Goal: Task Accomplishment & Management: Use online tool/utility

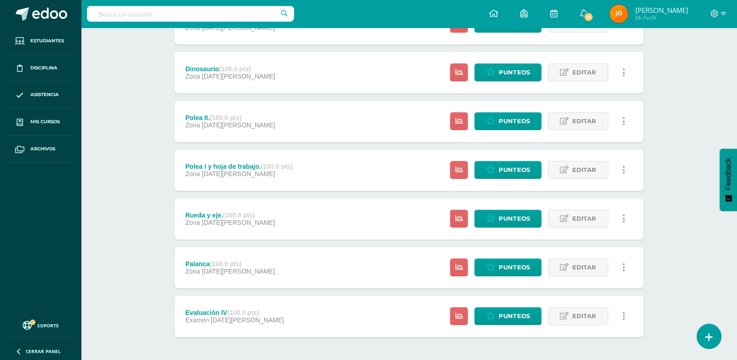
scroll to position [297, 0]
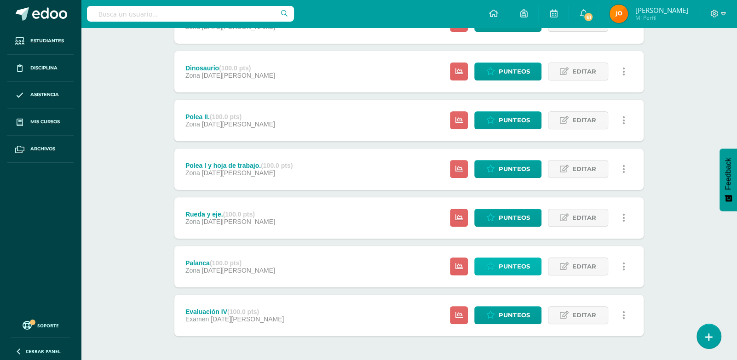
click at [495, 271] on link "Punteos" at bounding box center [507, 267] width 67 height 18
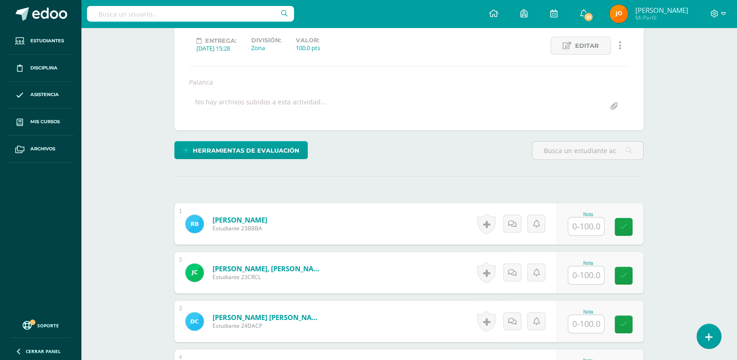
scroll to position [173, 0]
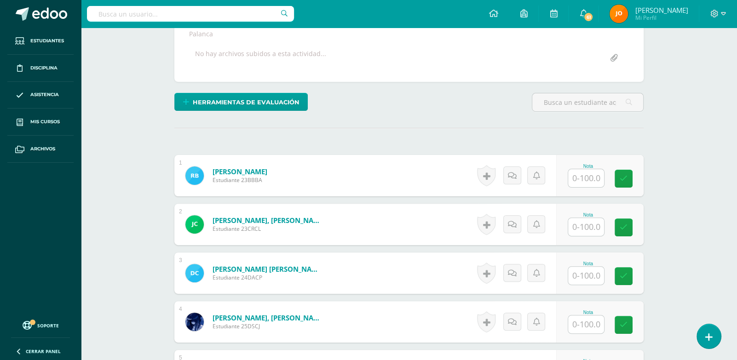
click at [581, 173] on input "text" at bounding box center [586, 178] width 36 height 18
paste input "100"
type input "100"
click at [581, 173] on input "100" at bounding box center [586, 178] width 36 height 18
paste input "100"
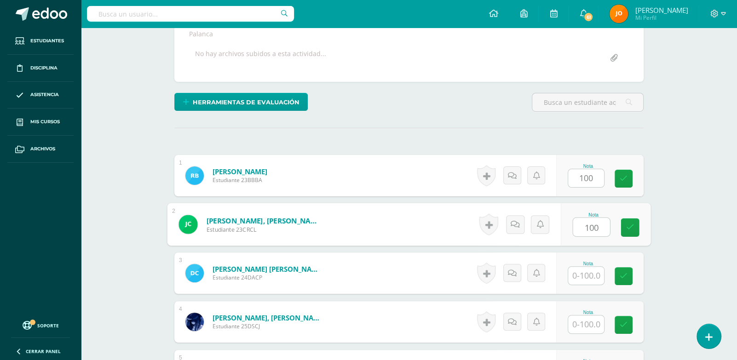
type input "100"
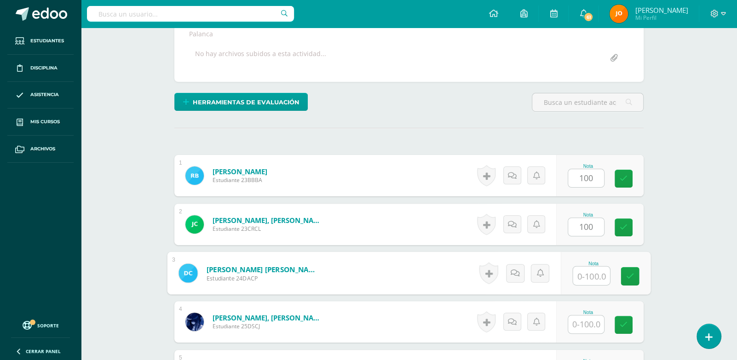
paste input "100"
type input "100"
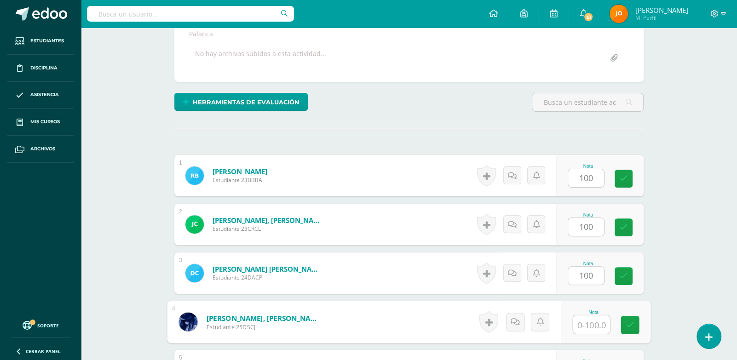
paste input "100"
type input "100"
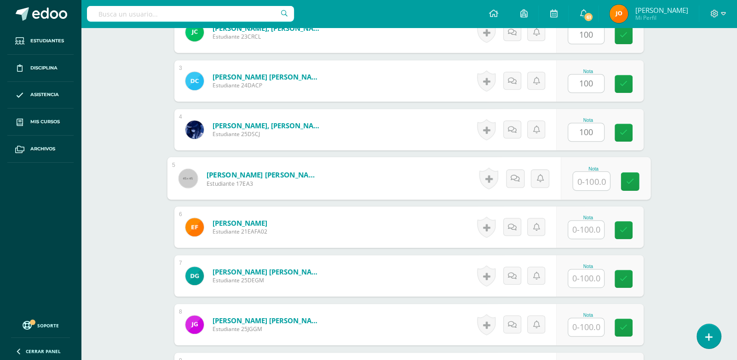
paste input "100"
type input "100"
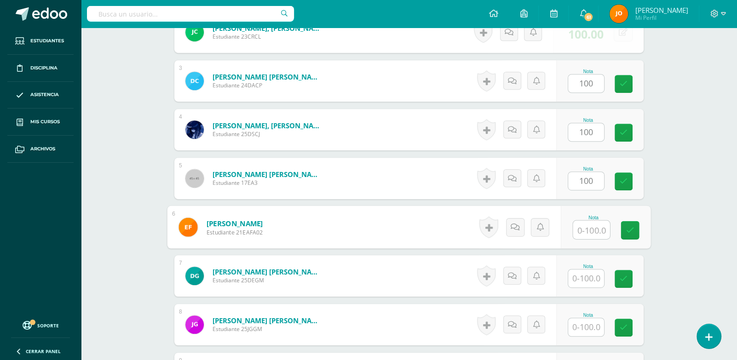
paste input "100"
type input "100"
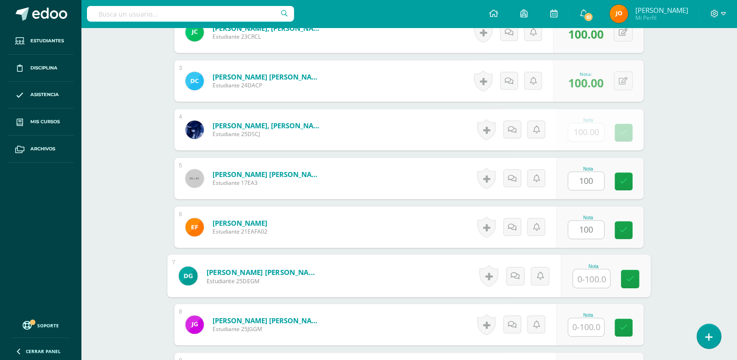
paste input "100"
type input "100"
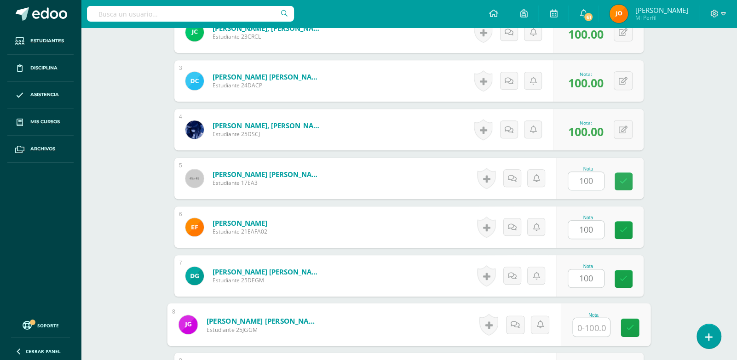
paste input "100"
type input "100"
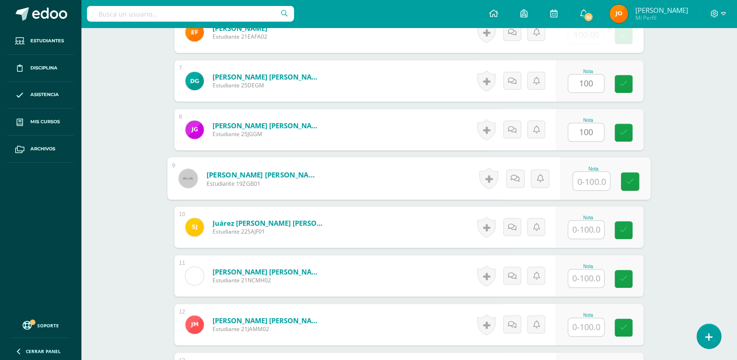
paste input "100"
type input "100"
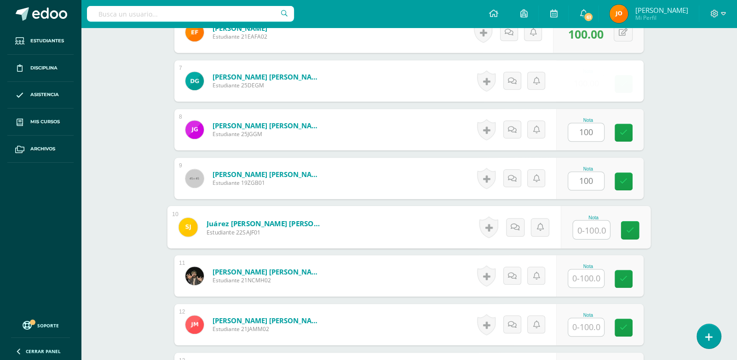
paste input "100"
type input "100"
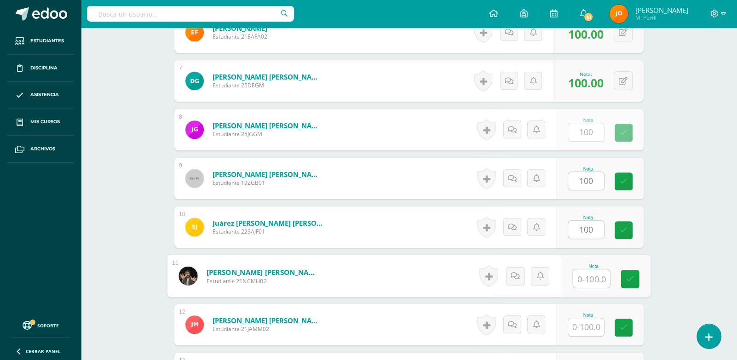
paste input "100"
type input "100"
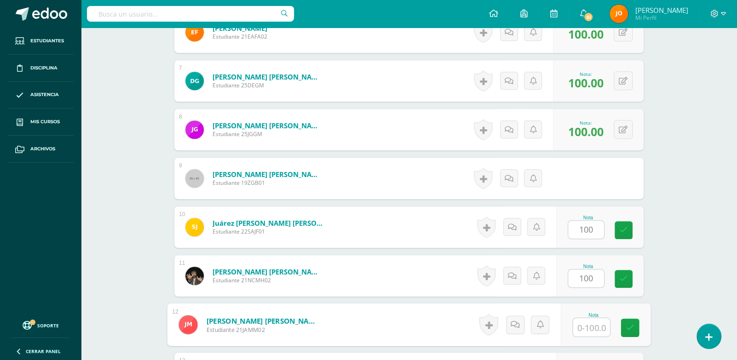
paste input "100"
type input "100"
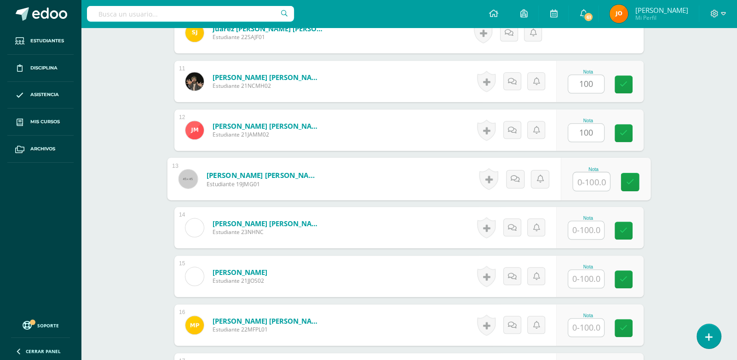
paste input "100"
type input "100"
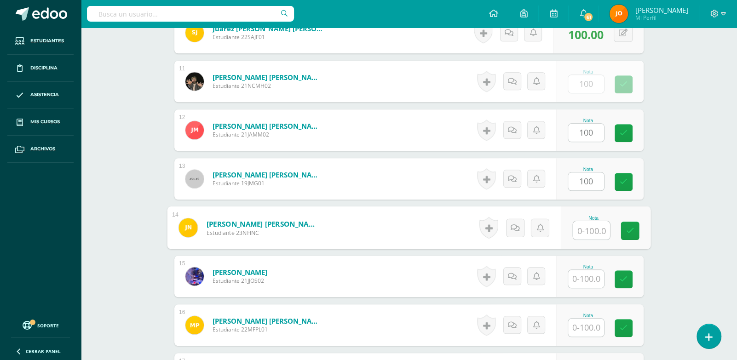
paste input "100"
type input "100"
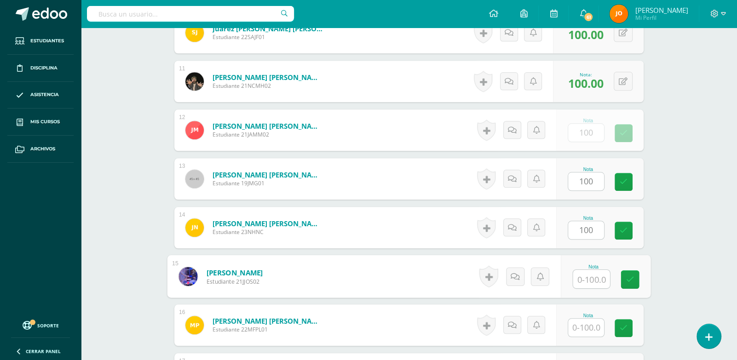
paste input "100"
type input "100"
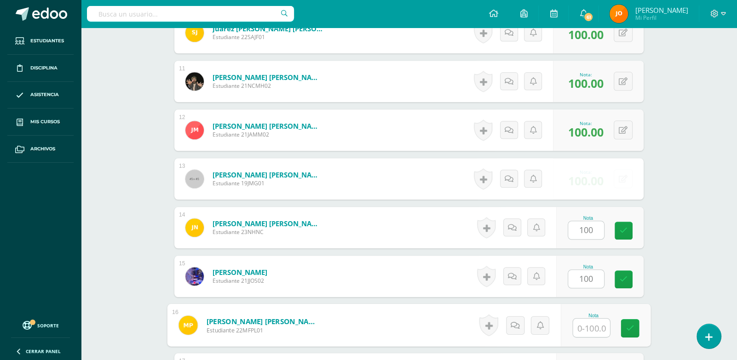
paste input "100"
type input "100"
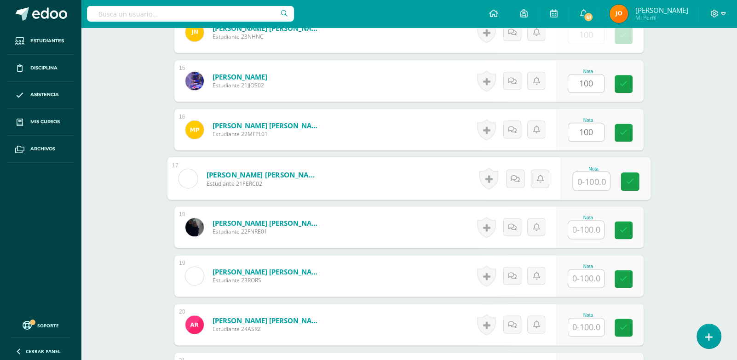
paste input "100"
type input "100"
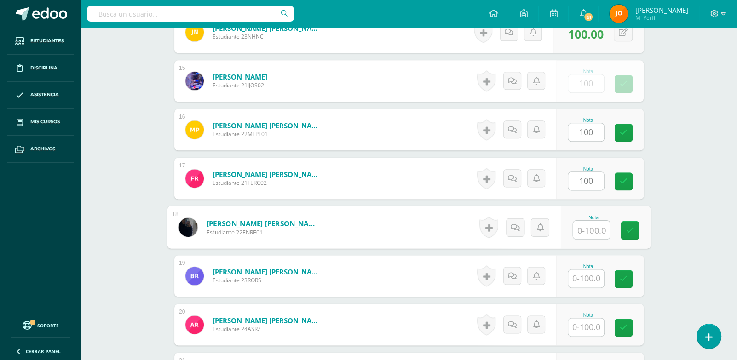
paste input "100"
type input "100"
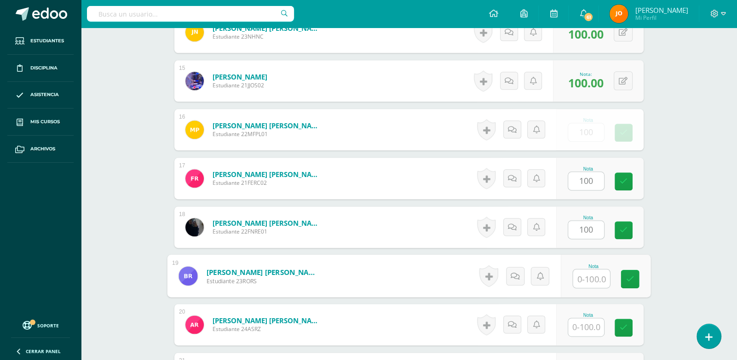
paste input "100"
type input "100"
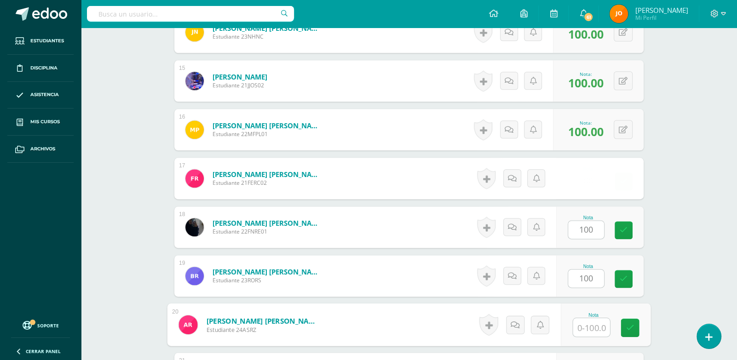
paste input "100"
type input "100"
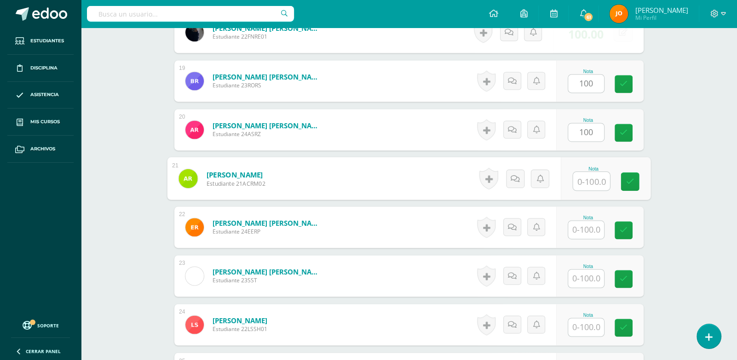
paste input "100"
type input "100"
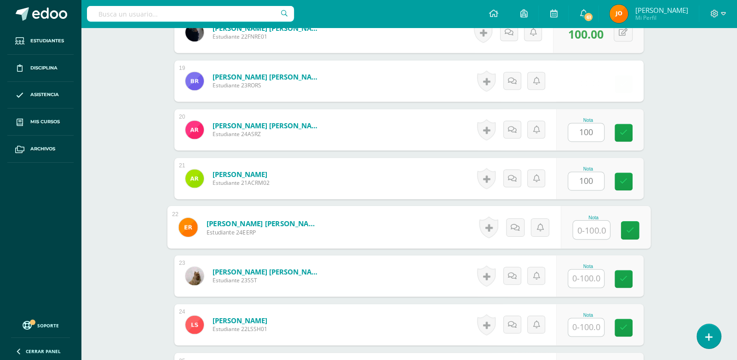
paste input "100"
type input "100"
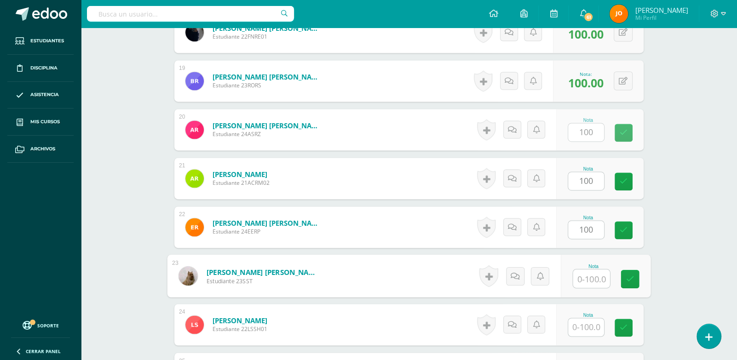
paste input "100"
type input "100"
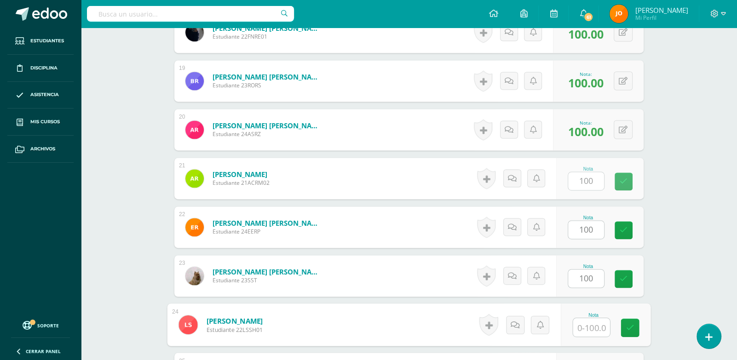
paste input "100"
type input "100"
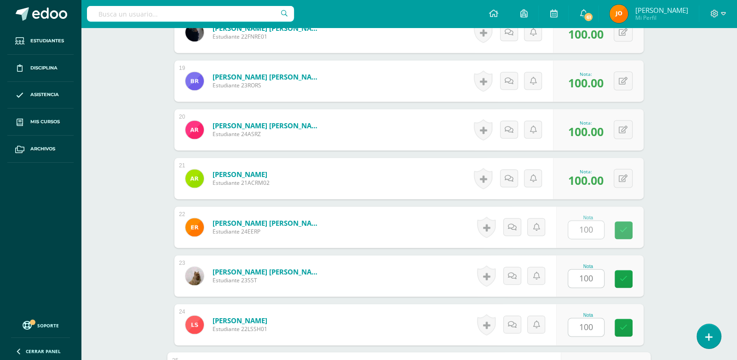
scroll to position [1340, 0]
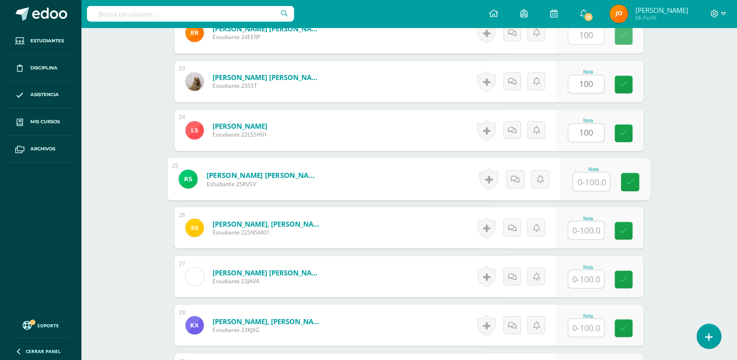
paste input "100"
type input "100"
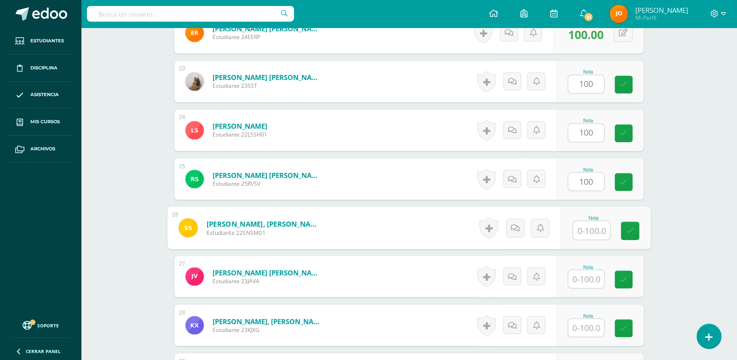
paste input "100"
click at [581, 173] on input "100" at bounding box center [586, 181] width 36 height 18
type input "100100"
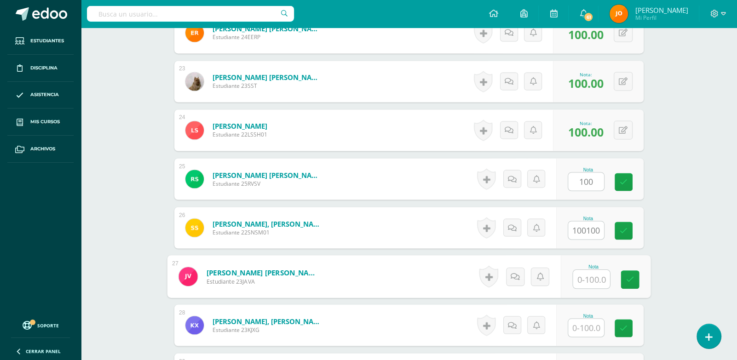
paste input "100"
type input "100"
type input "100.00"
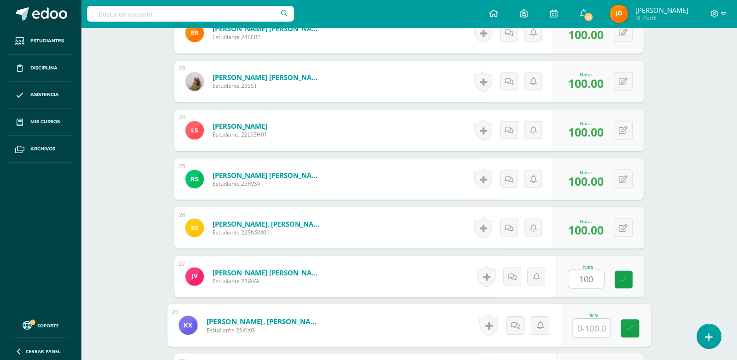
paste input "100"
type input "100"
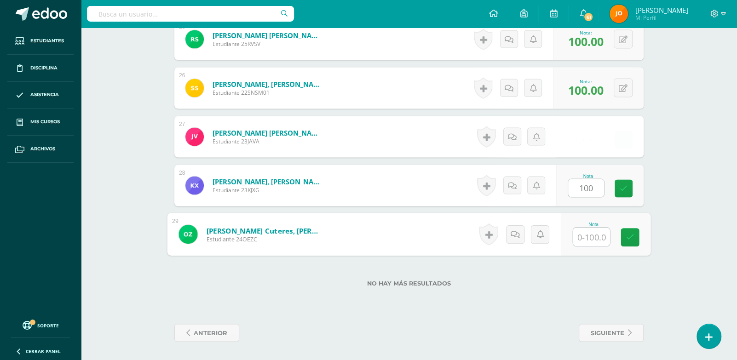
type input "0.00"
paste input "100"
type input "100"
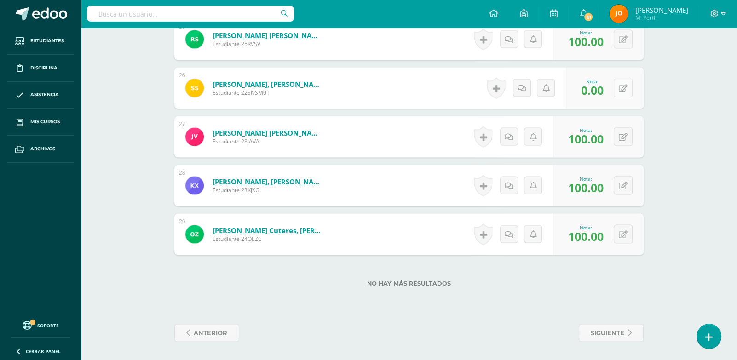
click at [621, 86] on button at bounding box center [623, 87] width 19 height 19
paste
type input "100"
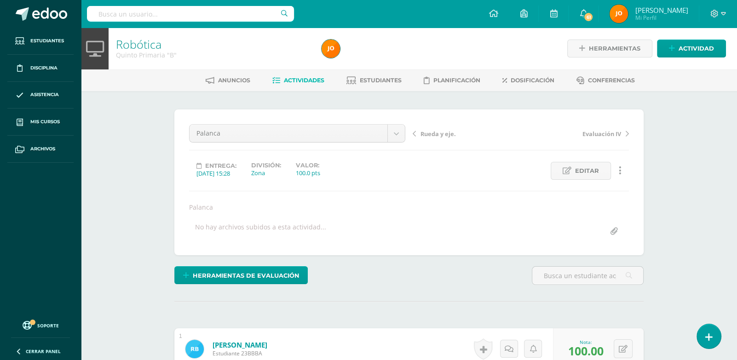
scroll to position [0, 0]
click at [312, 81] on span "Actividades" at bounding box center [304, 79] width 40 height 7
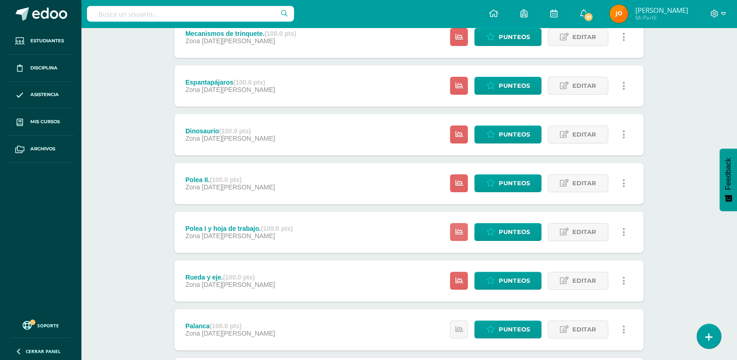
scroll to position [331, 0]
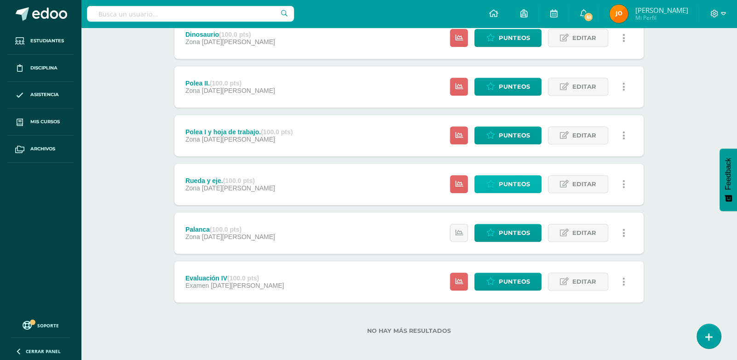
click at [501, 188] on span "Punteos" at bounding box center [514, 184] width 31 height 17
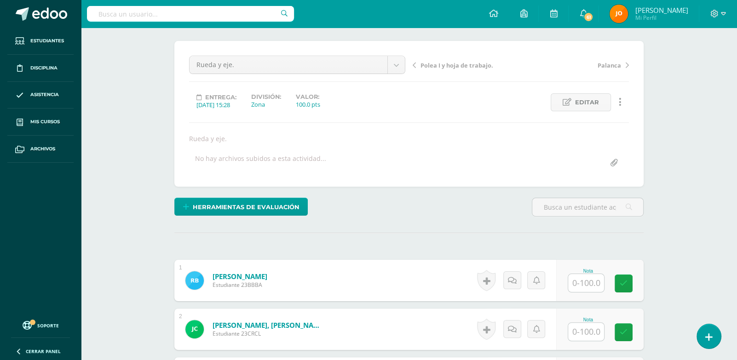
scroll to position [75, 0]
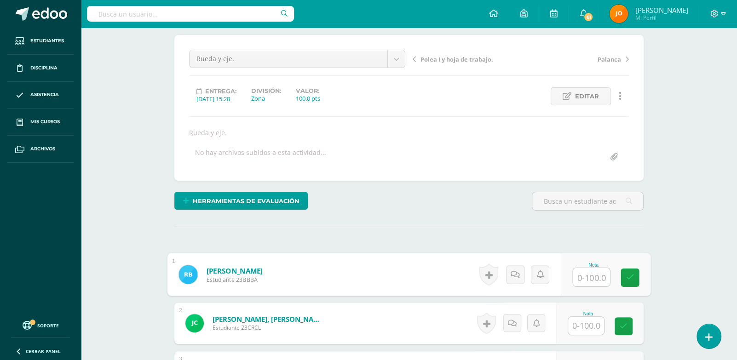
click at [570, 272] on div "Nota" at bounding box center [606, 274] width 90 height 43
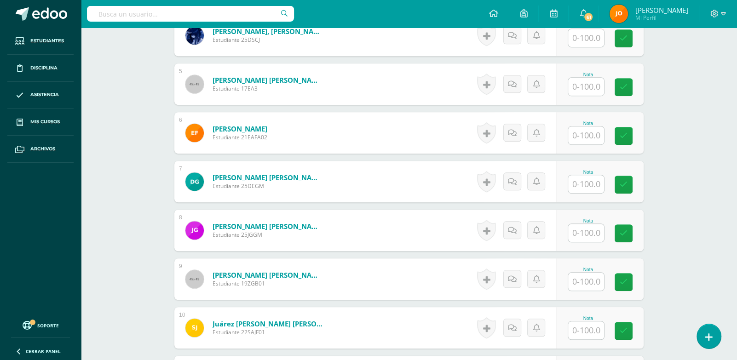
scroll to position [461, 0]
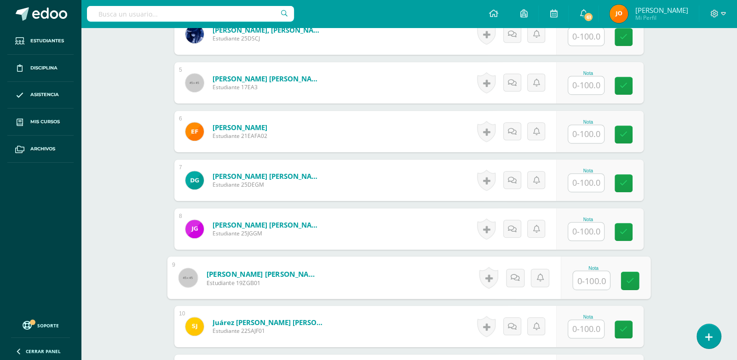
click at [584, 273] on input "text" at bounding box center [591, 280] width 37 height 18
type input "0"
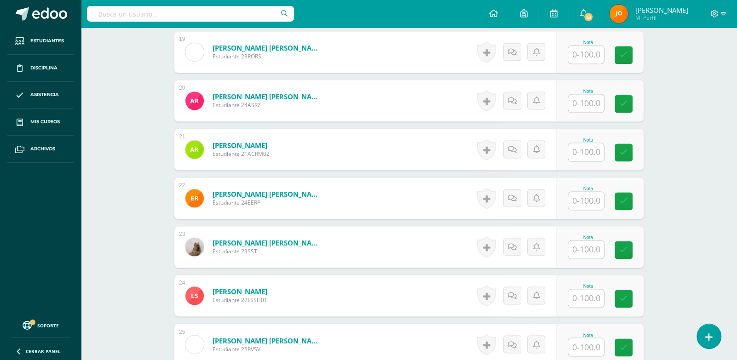
scroll to position [1186, 0]
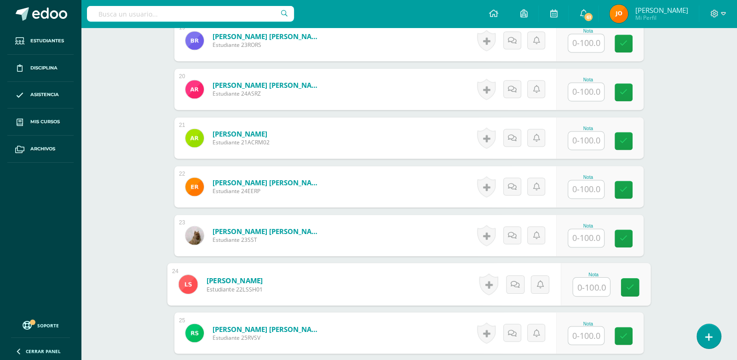
click at [576, 283] on input "text" at bounding box center [591, 287] width 37 height 18
type input "80"
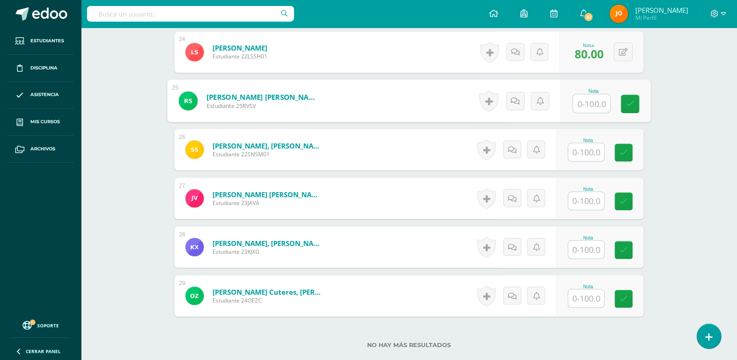
scroll to position [1419, 0]
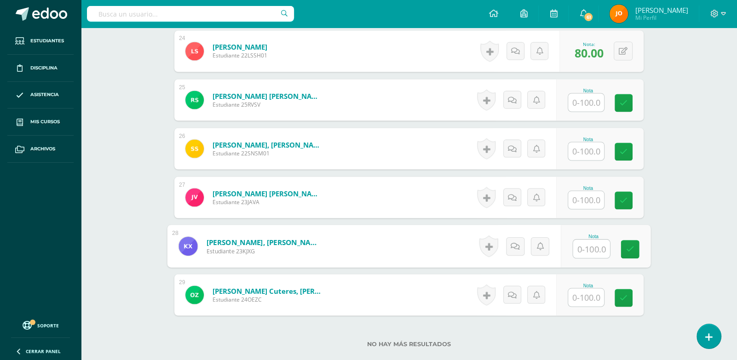
click at [592, 254] on input "text" at bounding box center [591, 249] width 37 height 18
type input "0"
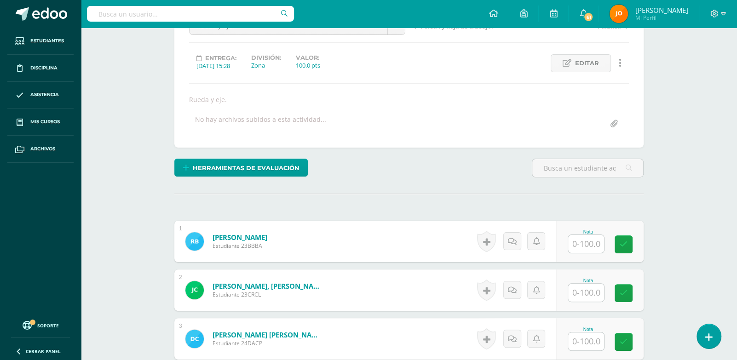
scroll to position [106, 0]
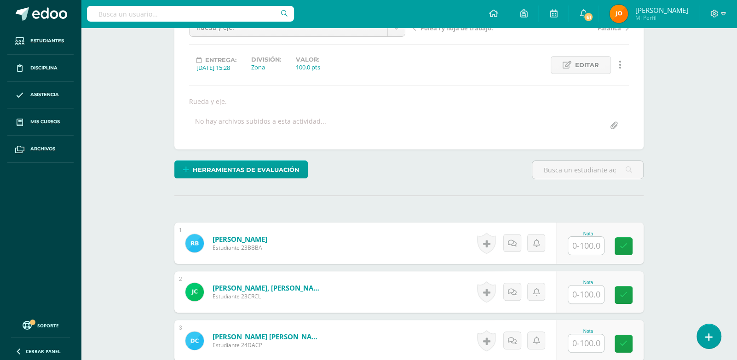
click at [596, 237] on input "text" at bounding box center [586, 246] width 36 height 18
paste input "100"
type input "100"
paste input "100"
type input "100"
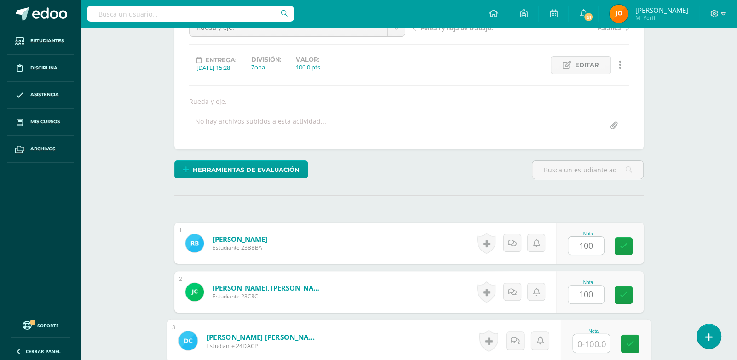
paste input "100"
type input "100"
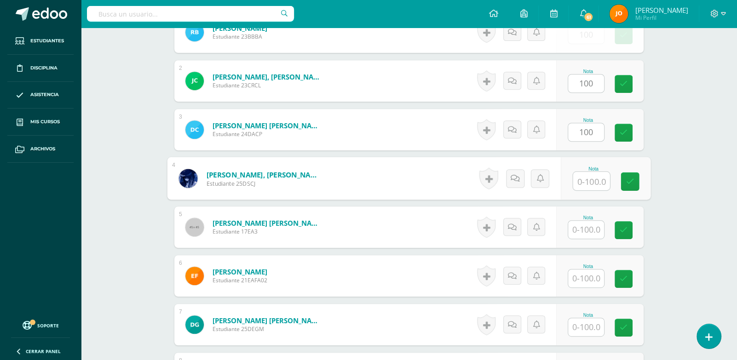
paste input "100"
type input "100"
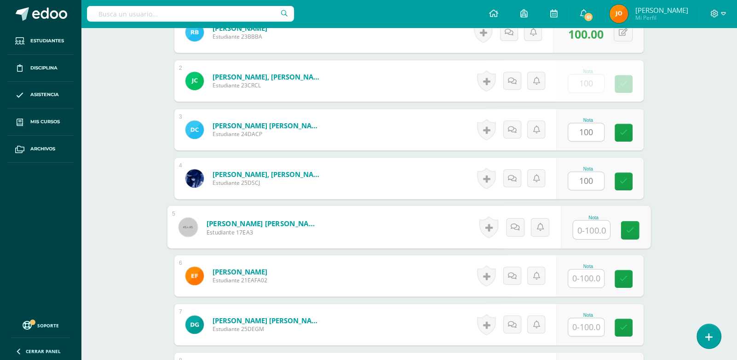
paste input "100"
type input "100"
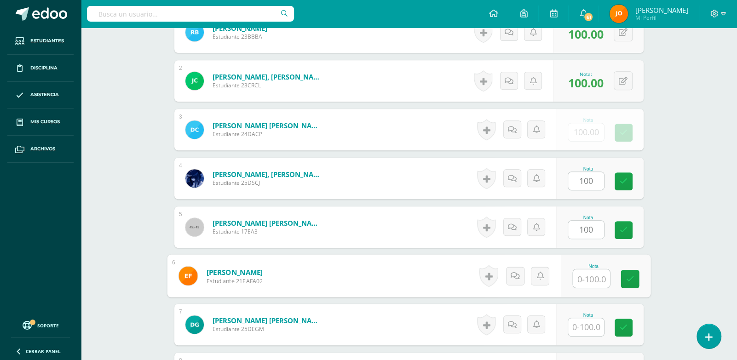
paste input "100"
type input "100"
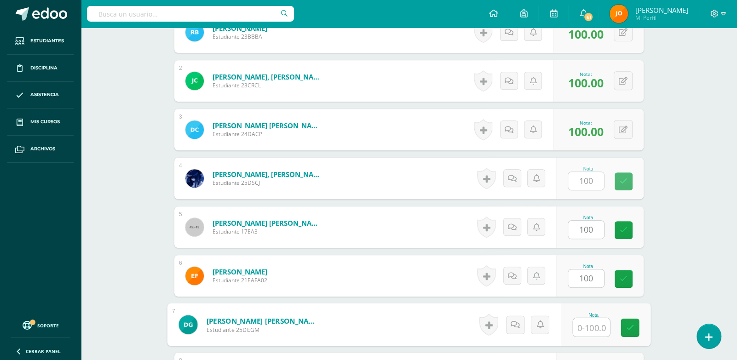
paste input "100"
type input "100"
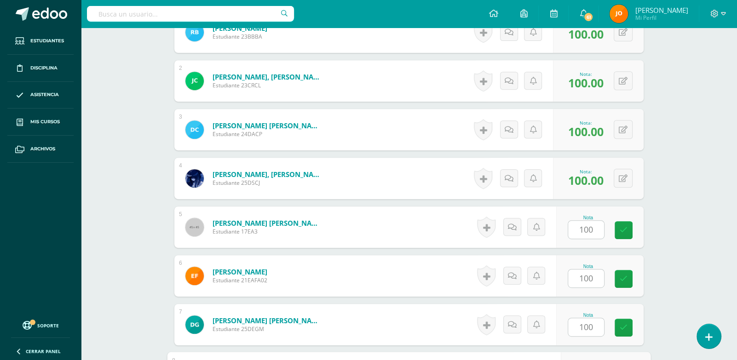
scroll to position [512, 0]
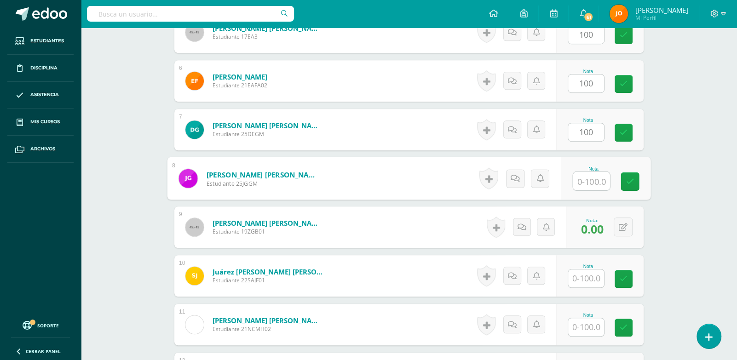
paste input "100"
type input "100100"
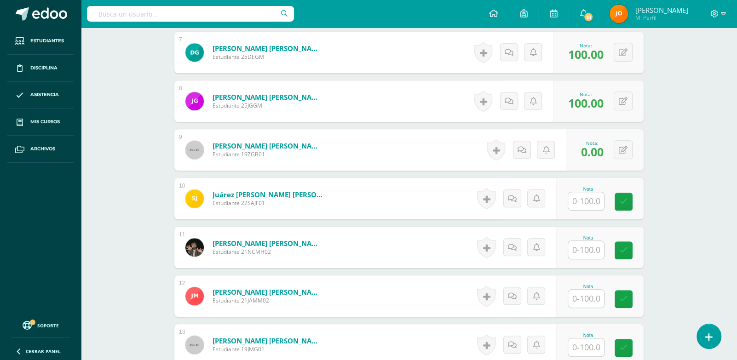
scroll to position [588, 0]
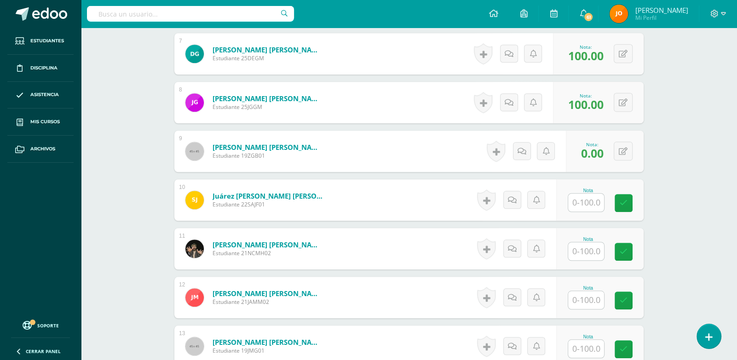
click at [592, 201] on input "text" at bounding box center [586, 203] width 36 height 18
paste input "100"
type input "100"
paste input "100"
type input "100"
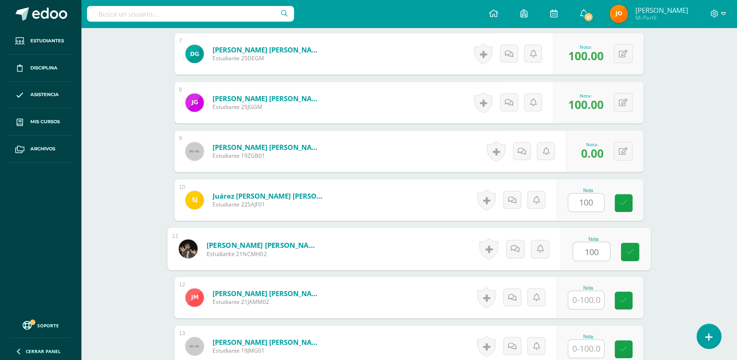
paste input "100"
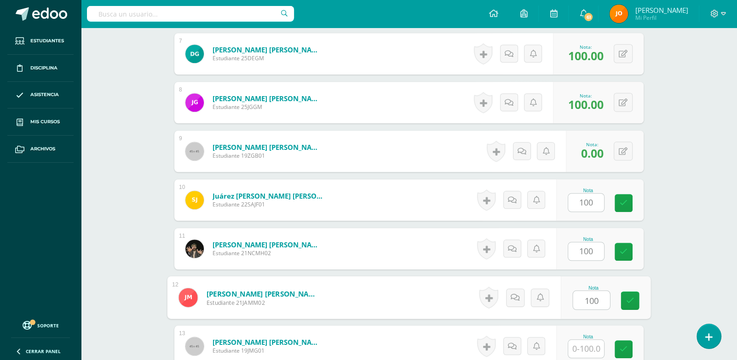
type input "100"
paste input "100"
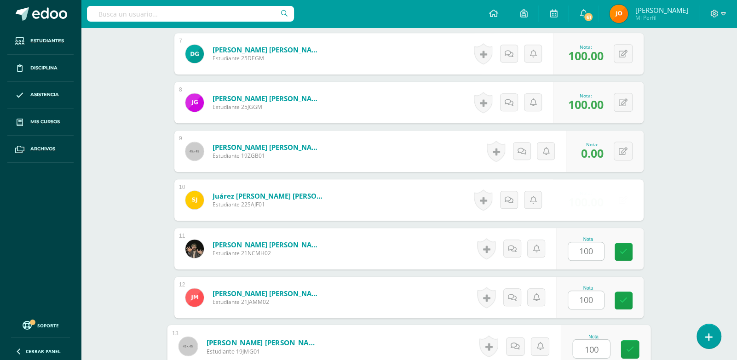
type input "100"
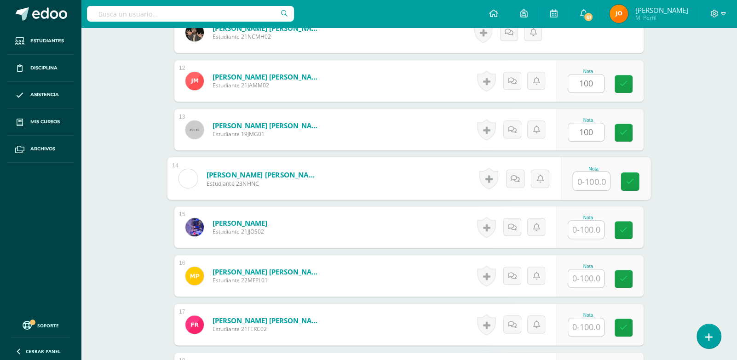
paste input "100"
type input "100"
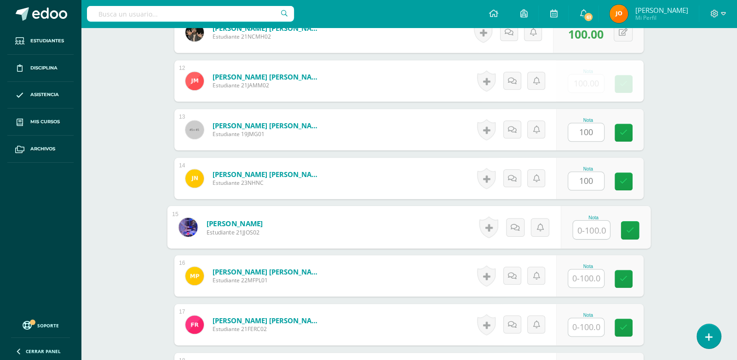
paste input "100"
type input "100"
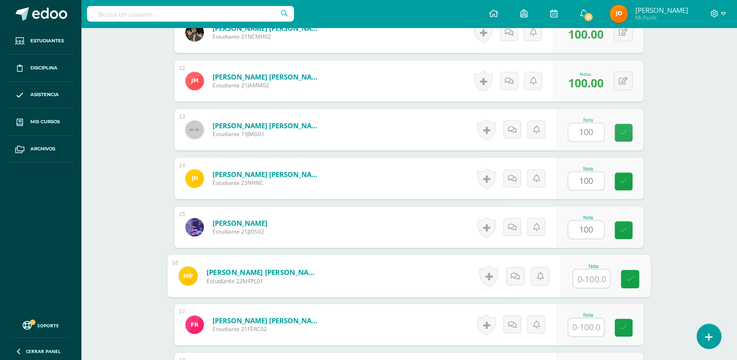
paste input "100"
type input "100"
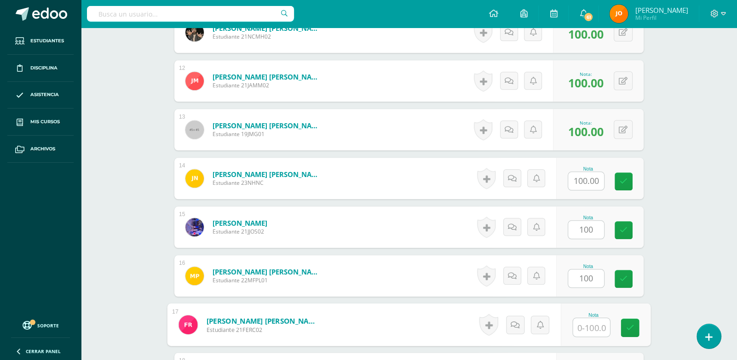
paste input "100"
type input "100"
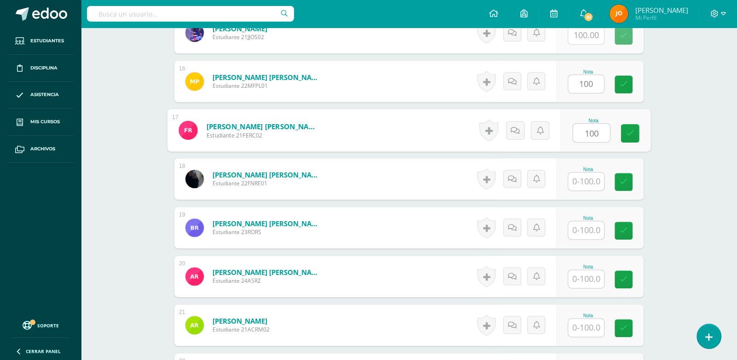
paste input "100"
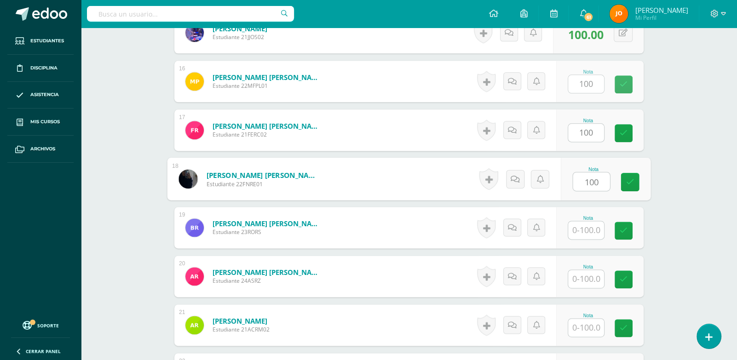
type input "100"
paste input "100"
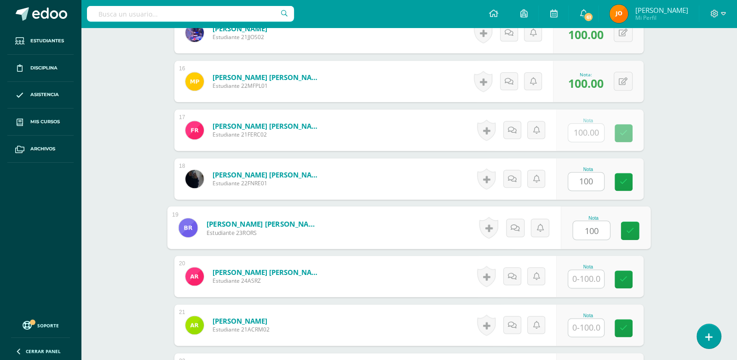
type input "100"
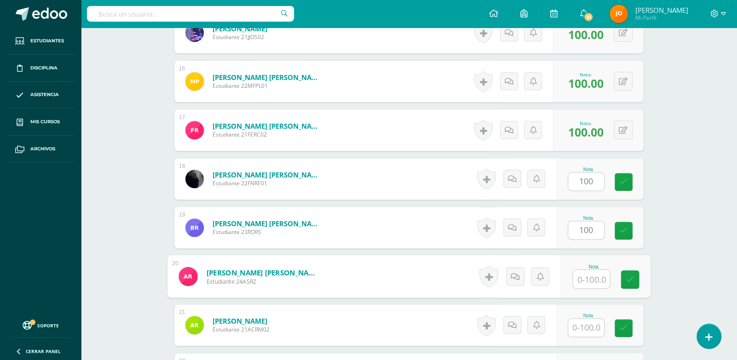
paste input "100"
type input "100"
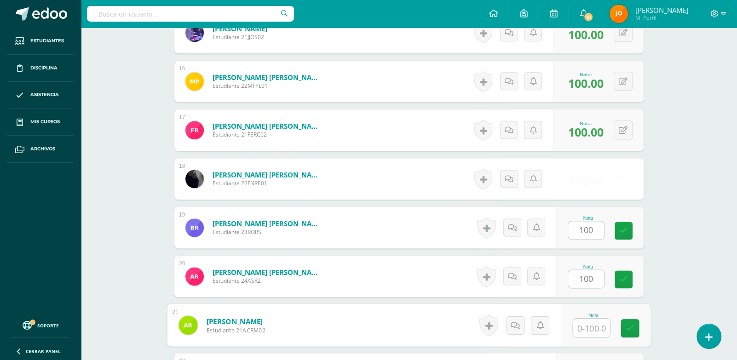
paste input "100"
type input "100"
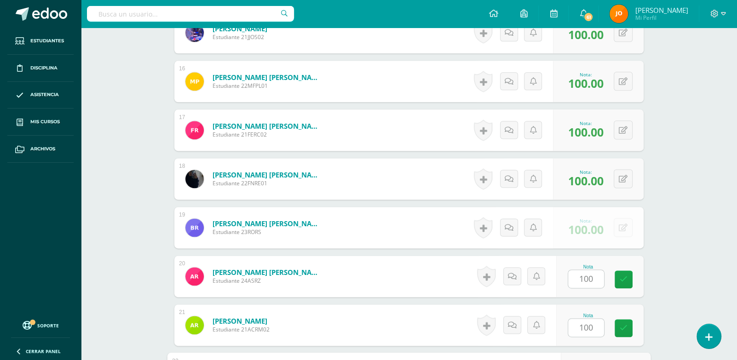
scroll to position [1194, 0]
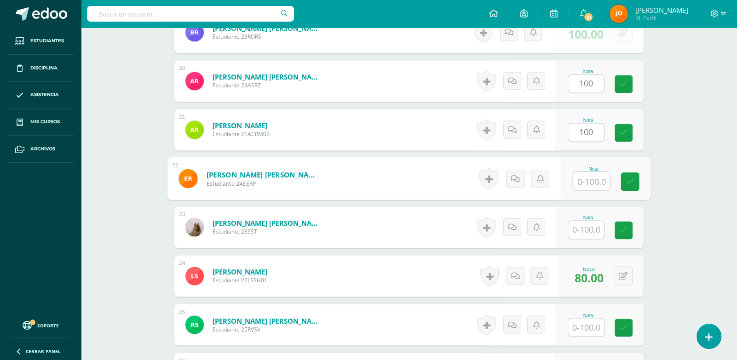
paste input "100"
type input "100"
paste input "100"
type input "100"
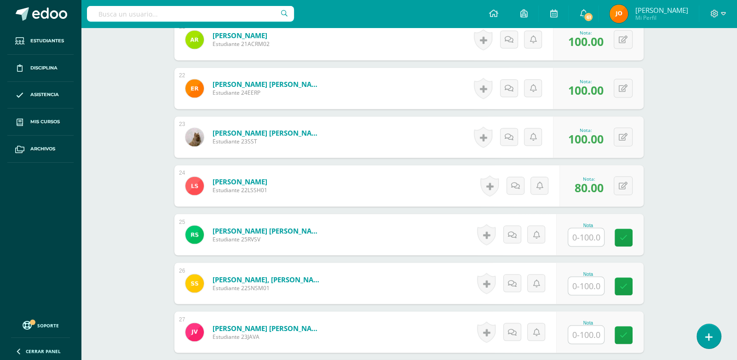
scroll to position [1293, 0]
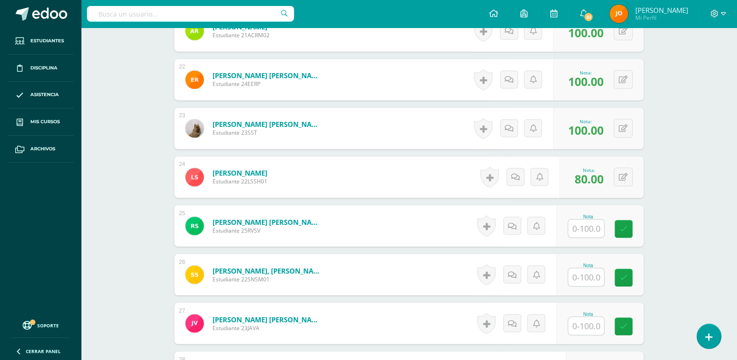
click at [586, 222] on input "text" at bounding box center [586, 228] width 36 height 18
paste input "100"
type input "100"
paste input "100"
type input "100"
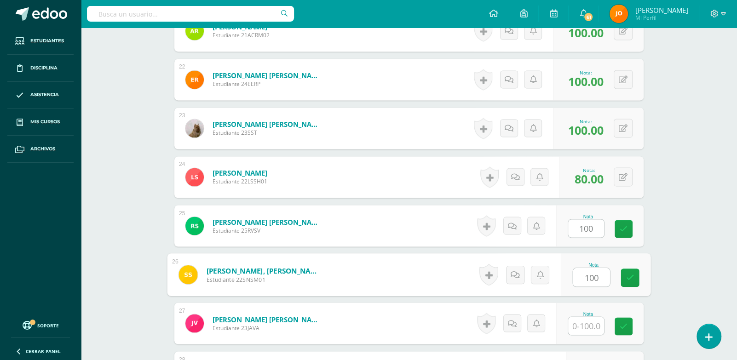
paste input "100"
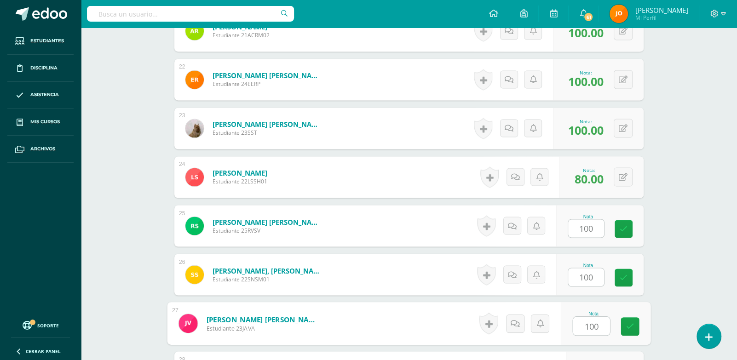
paste input "100"
type input "0"
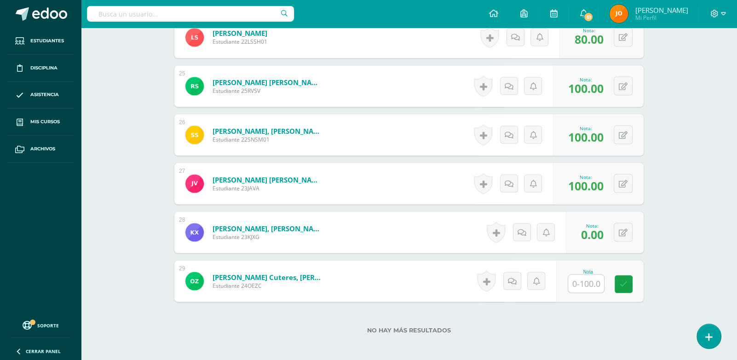
scroll to position [1435, 0]
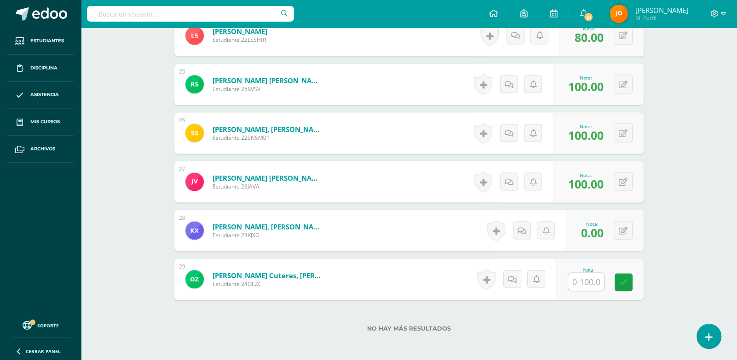
click at [592, 277] on input "text" at bounding box center [586, 282] width 36 height 18
paste input "100"
type input "100"
click at [592, 277] on input "100" at bounding box center [591, 282] width 37 height 18
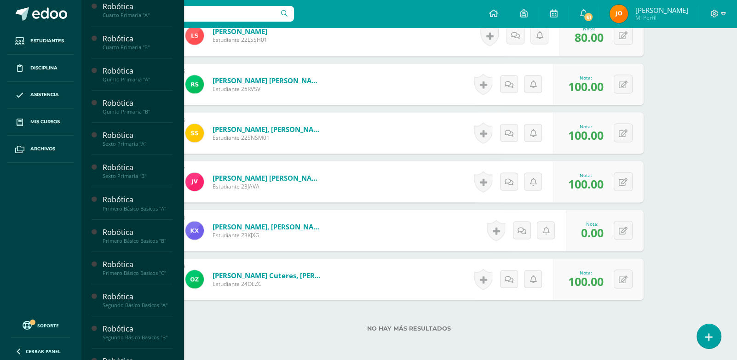
scroll to position [455, 0]
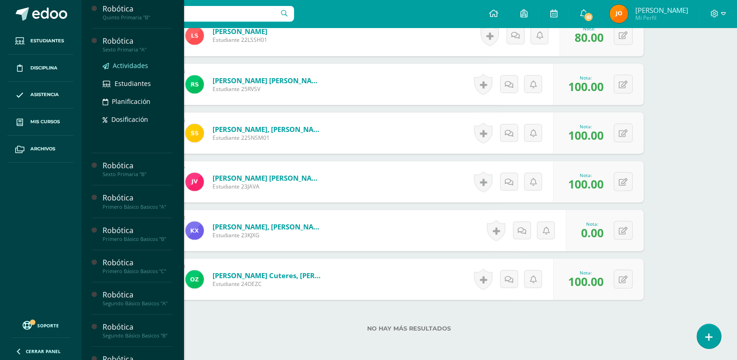
click at [127, 70] on span "Actividades" at bounding box center [130, 65] width 35 height 9
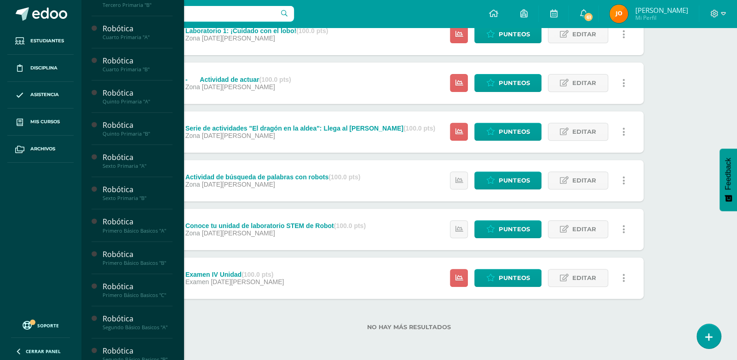
scroll to position [436, 0]
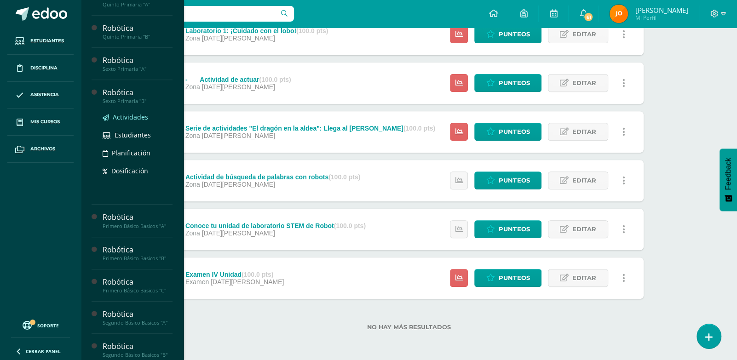
click at [131, 121] on span "Actividades" at bounding box center [130, 117] width 35 height 9
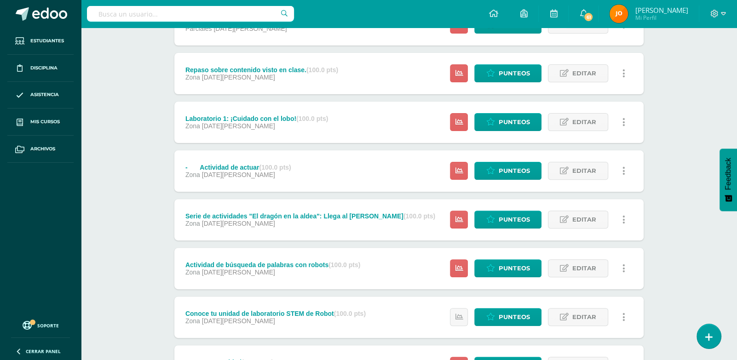
scroll to position [286, 0]
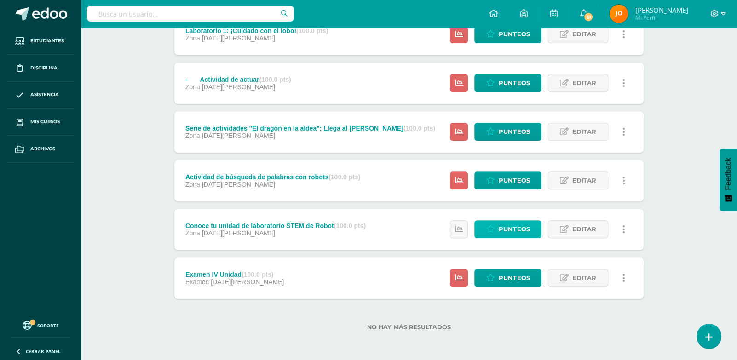
click at [493, 229] on icon at bounding box center [490, 229] width 9 height 8
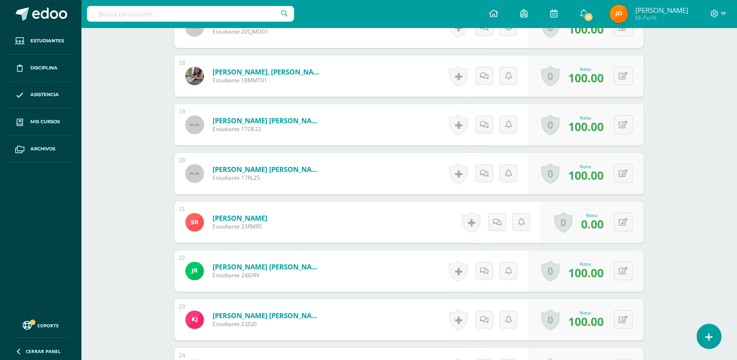
scroll to position [1103, 0]
click at [623, 219] on button at bounding box center [623, 221] width 19 height 19
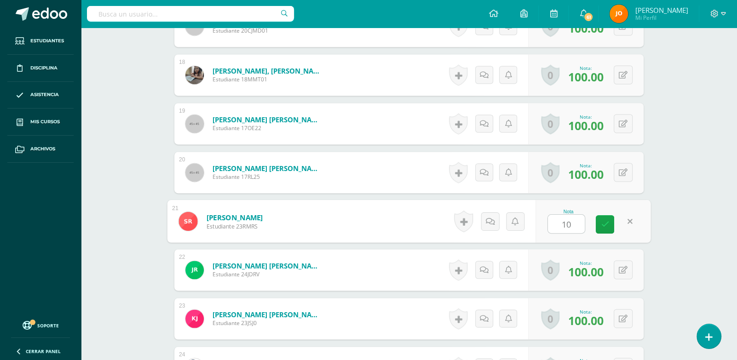
type input "100"
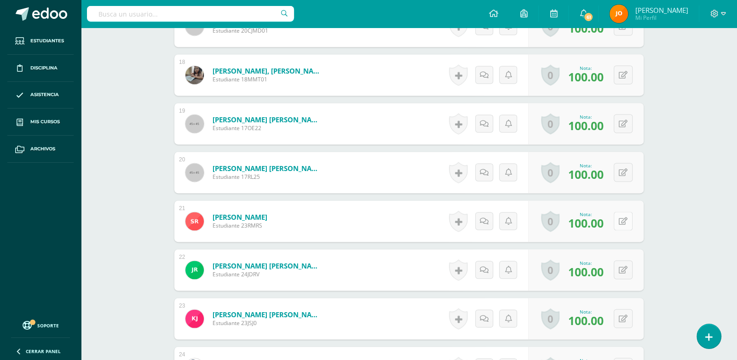
click at [618, 219] on div "0 Logros Logros obtenidos Aún no hay logros agregados Nota: 100.00" at bounding box center [585, 221] width 115 height 41
click at [637, 218] on button at bounding box center [628, 221] width 19 height 19
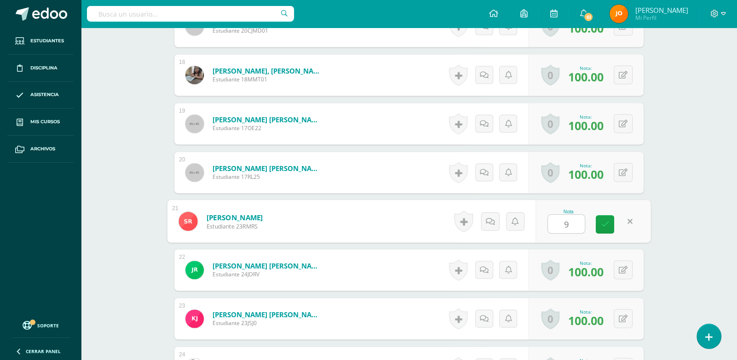
type input "98"
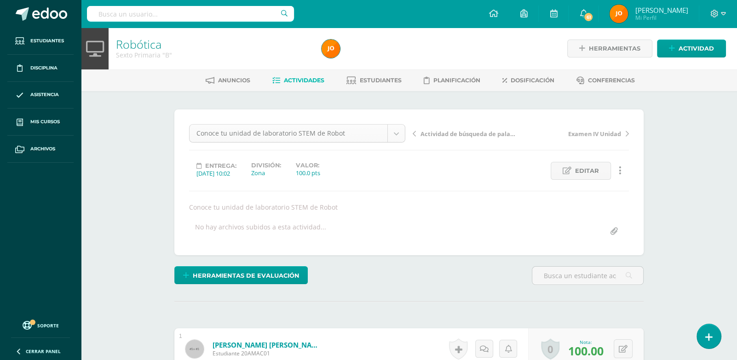
scroll to position [0, 0]
click at [314, 75] on link "Actividades" at bounding box center [298, 80] width 52 height 15
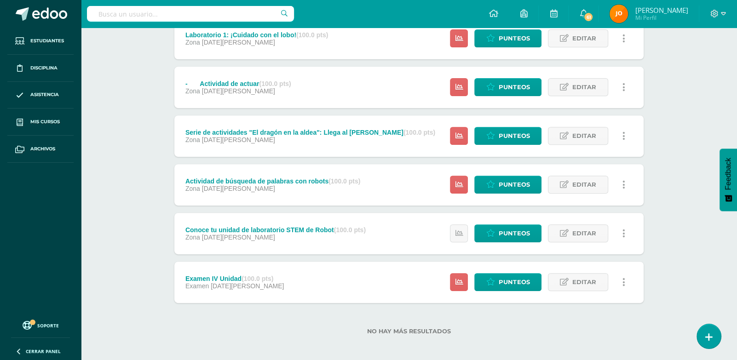
scroll to position [286, 0]
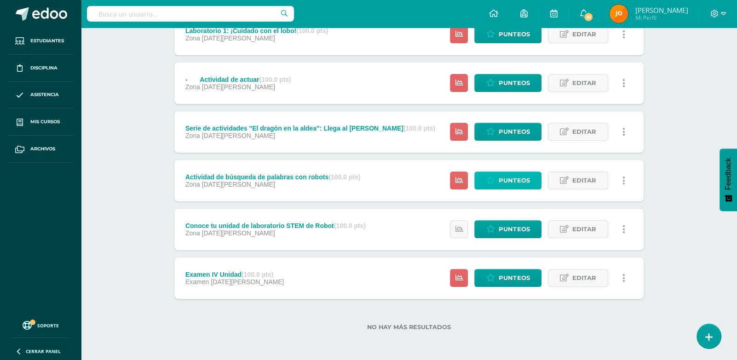
click at [513, 186] on span "Punteos" at bounding box center [514, 180] width 31 height 17
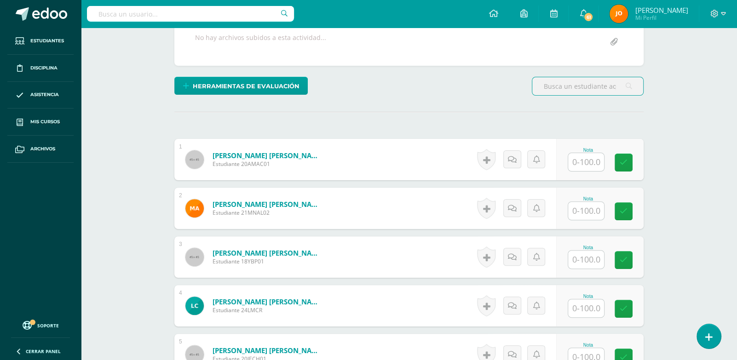
scroll to position [187, 0]
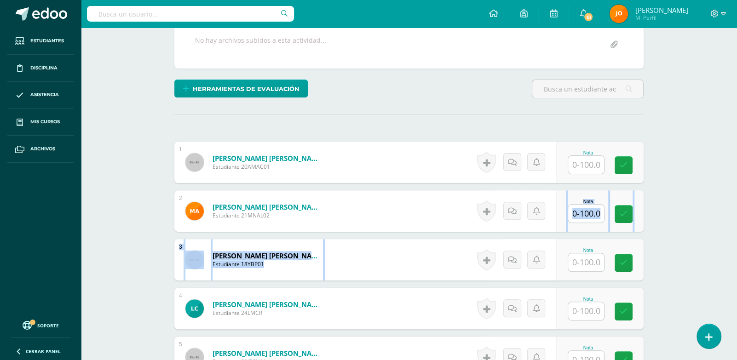
drag, startPoint x: 445, startPoint y: 224, endPoint x: 456, endPoint y: 238, distance: 18.3
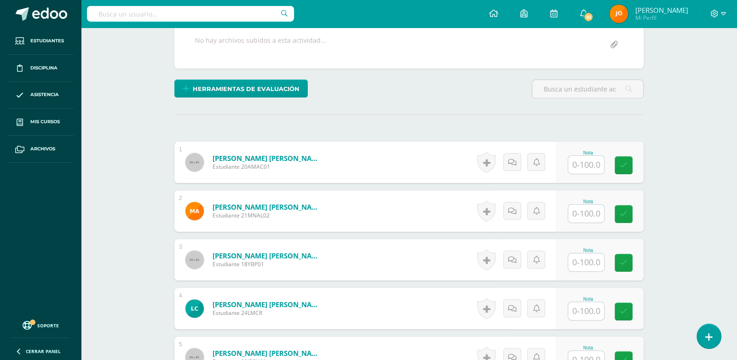
click at [447, 239] on form "Blanco Pineda, Yago Zaid Estudiante 18YBP01 Nota 0 Logros N/A" at bounding box center [408, 259] width 469 height 41
click at [595, 262] on input "text" at bounding box center [586, 262] width 36 height 18
type input "0"
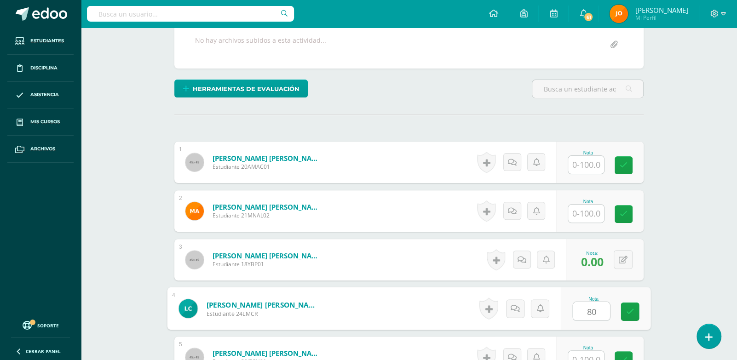
type input "80"
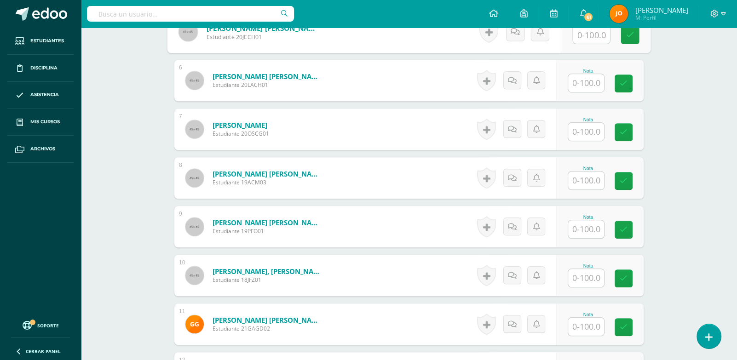
scroll to position [520, 0]
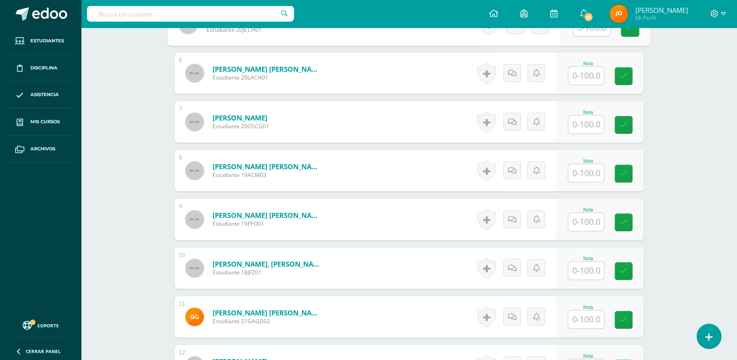
click at [594, 275] on input "text" at bounding box center [586, 271] width 36 height 18
type input "0"
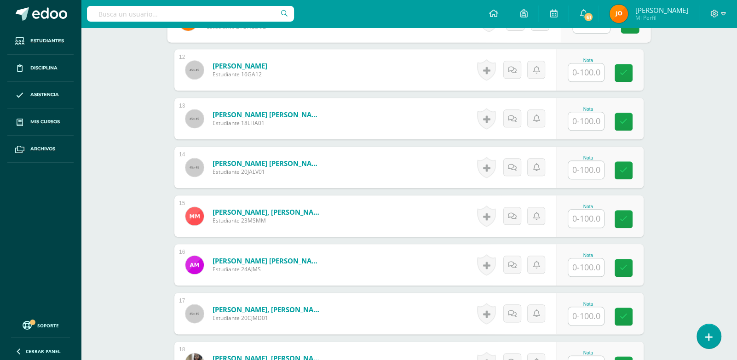
scroll to position [816, 0]
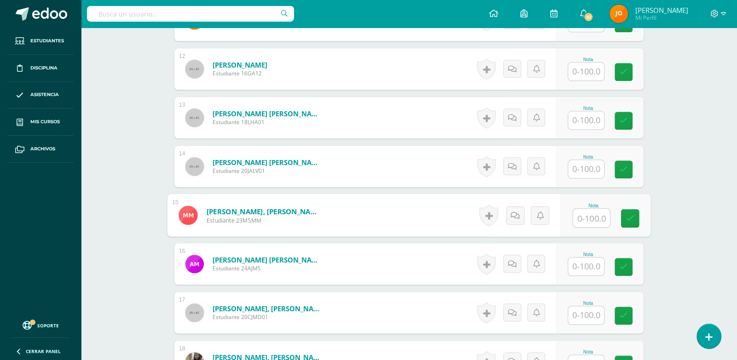
click at [594, 221] on input "text" at bounding box center [591, 218] width 37 height 18
type input "90"
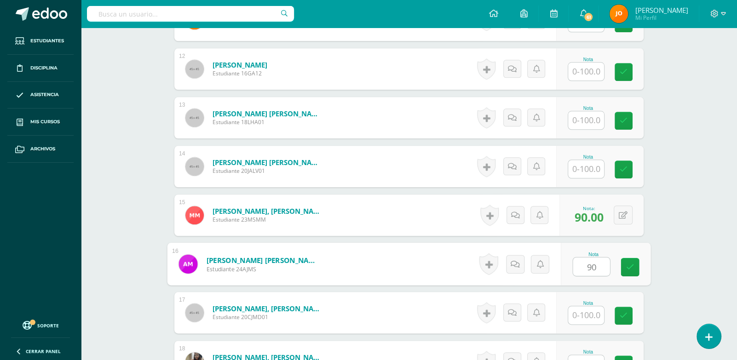
type input "90"
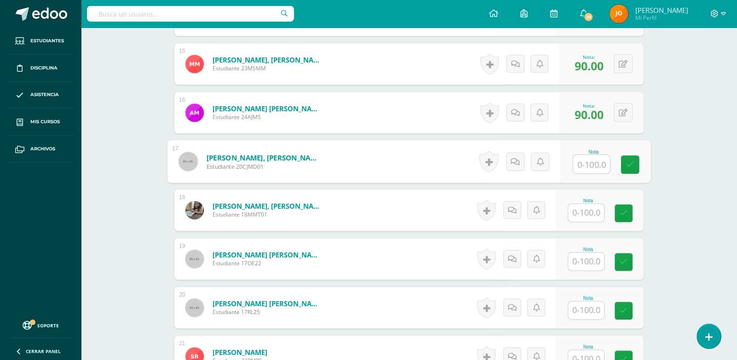
scroll to position [968, 0]
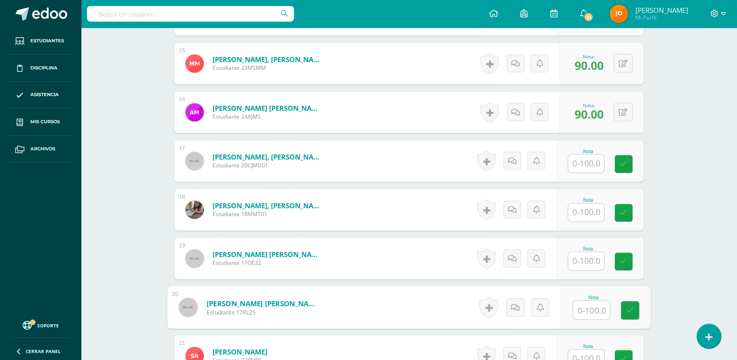
click at [598, 314] on input "text" at bounding box center [591, 310] width 37 height 18
type input "90"
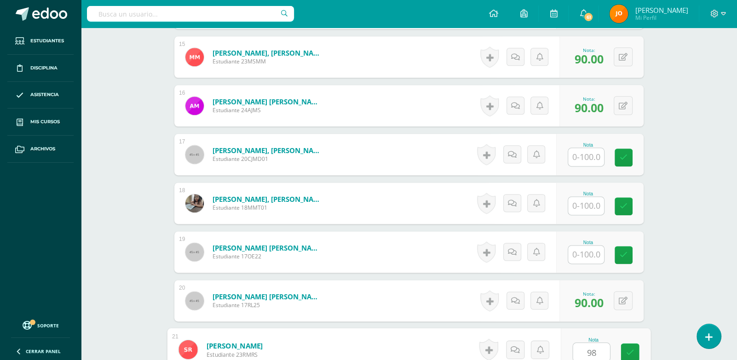
type input "98"
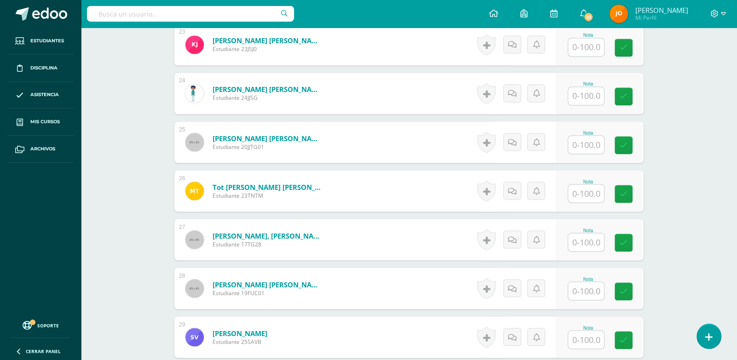
scroll to position [1376, 0]
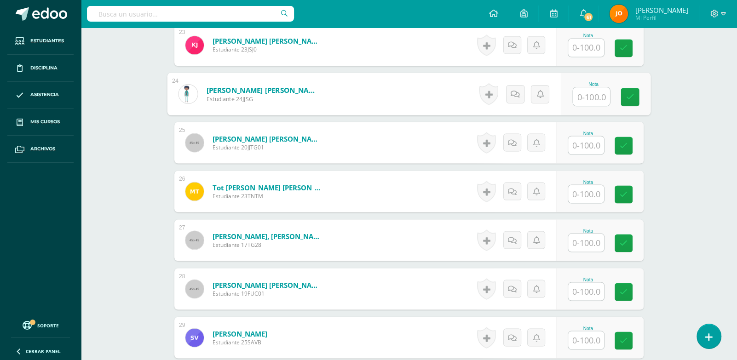
click at [579, 88] on input "text" at bounding box center [591, 96] width 37 height 18
type input "80"
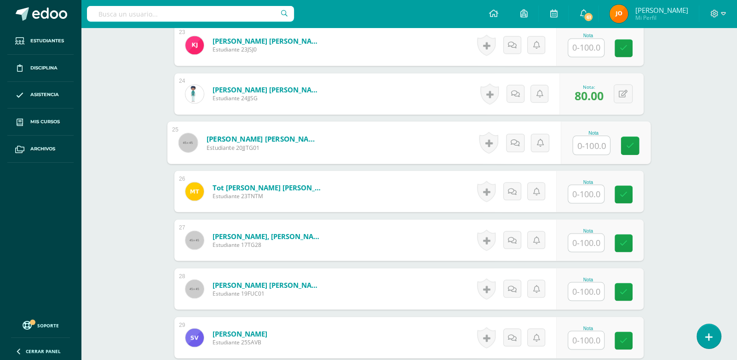
click at [587, 235] on input "text" at bounding box center [586, 243] width 36 height 18
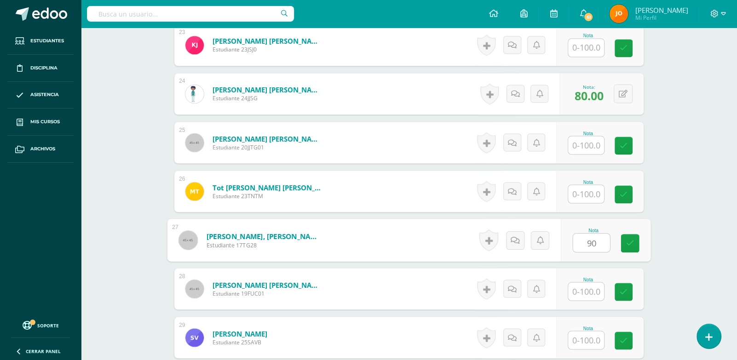
type input "90"
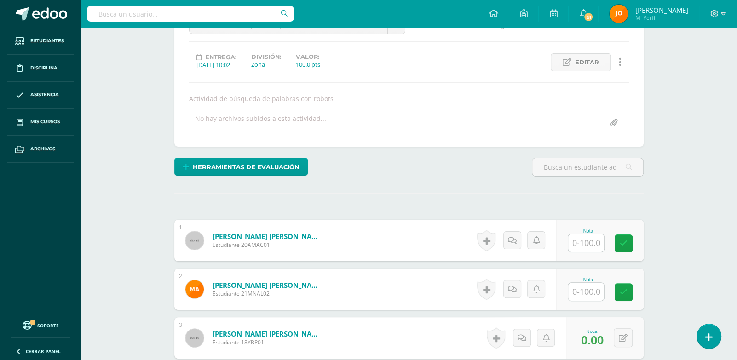
scroll to position [108, 0]
click at [587, 236] on input "text" at bounding box center [586, 244] width 36 height 18
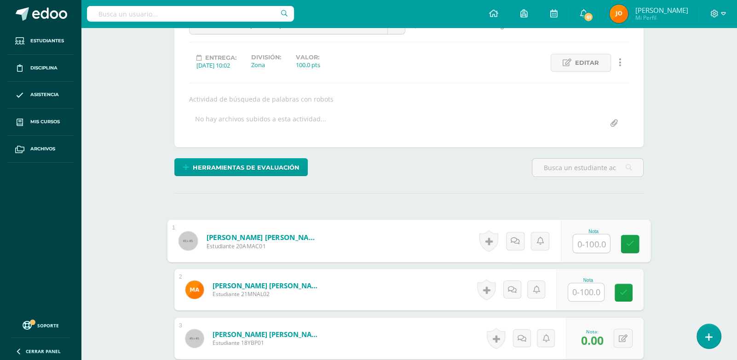
paste input "100"
type input "100"
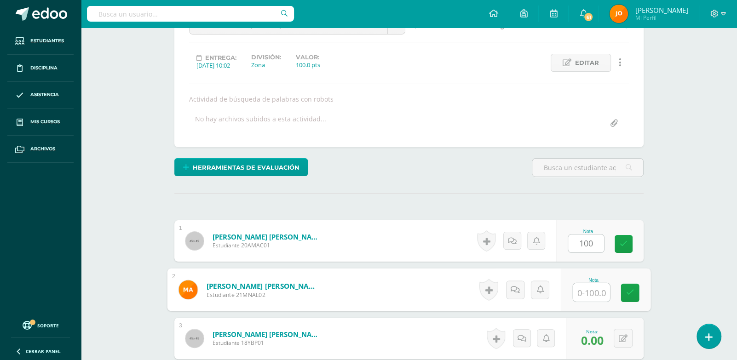
paste input "100"
type input "100"
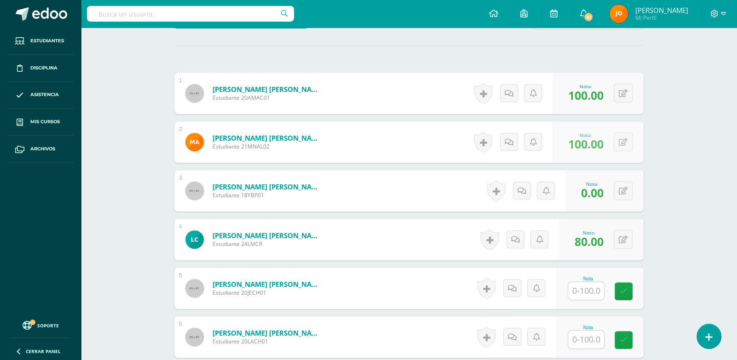
scroll to position [256, 0]
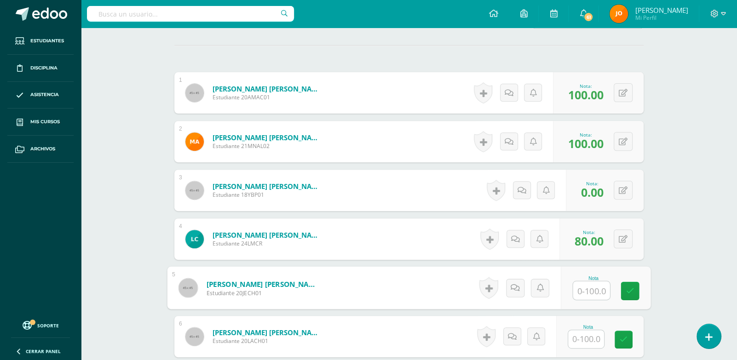
click at [579, 284] on input "text" at bounding box center [591, 290] width 37 height 18
paste input "100"
type input "100"
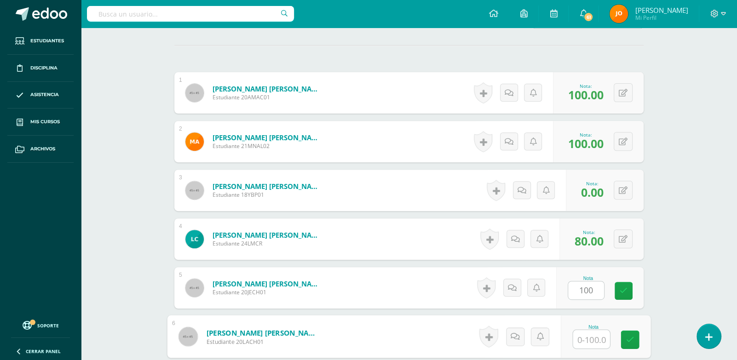
paste input "100"
type input "100"
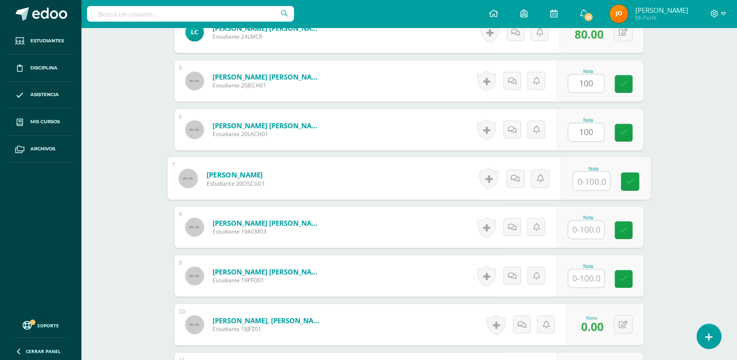
paste input "100"
type input "100"
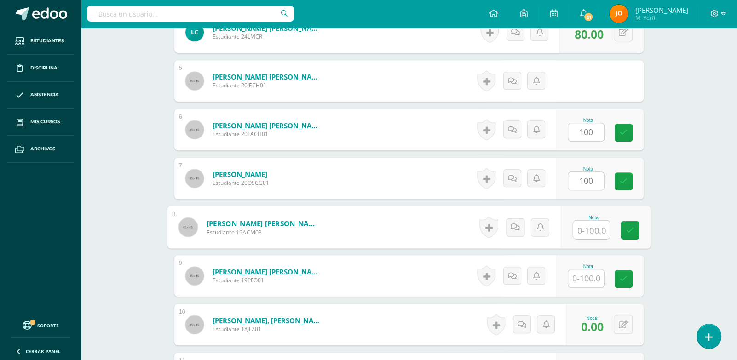
paste input "100"
type input "100"
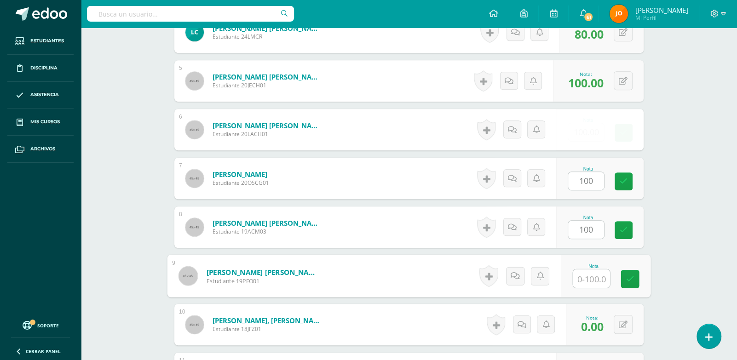
paste input "100"
type input "100"
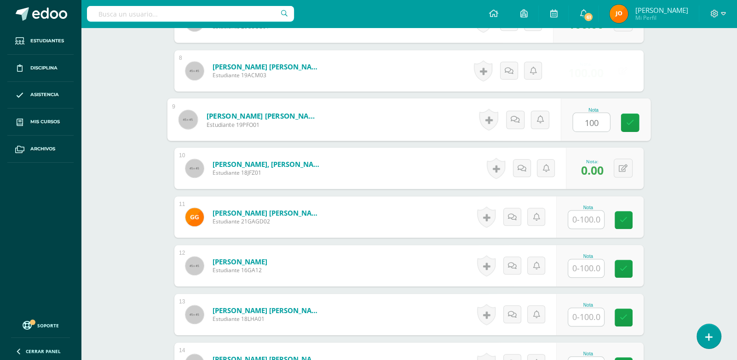
scroll to position [625, 0]
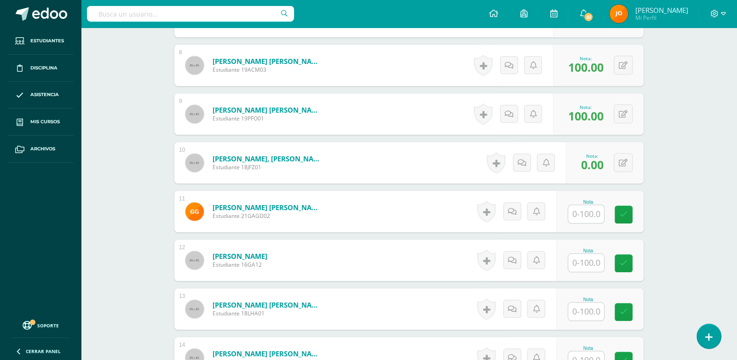
click at [591, 215] on input "text" at bounding box center [586, 214] width 36 height 18
paste input "100"
type input "100"
paste input "100"
type input "100"
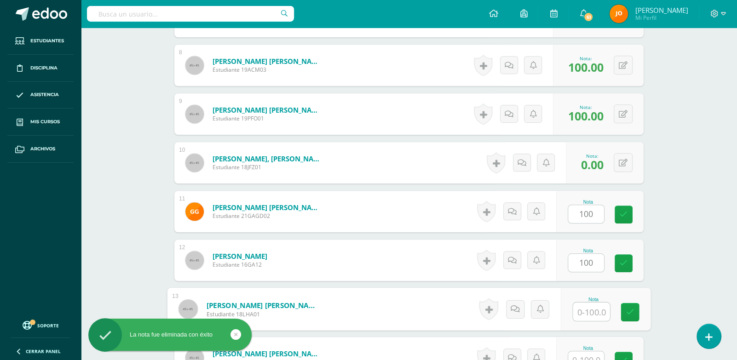
paste input "100"
type input "100"
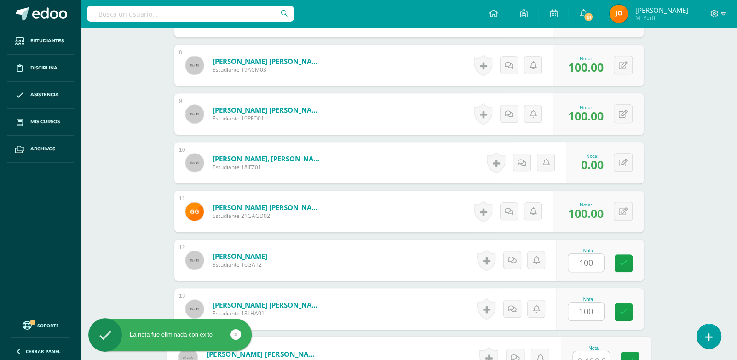
scroll to position [633, 0]
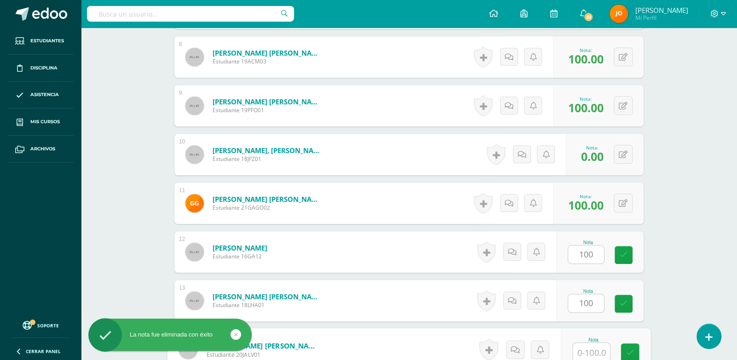
paste input "100"
type input "0"
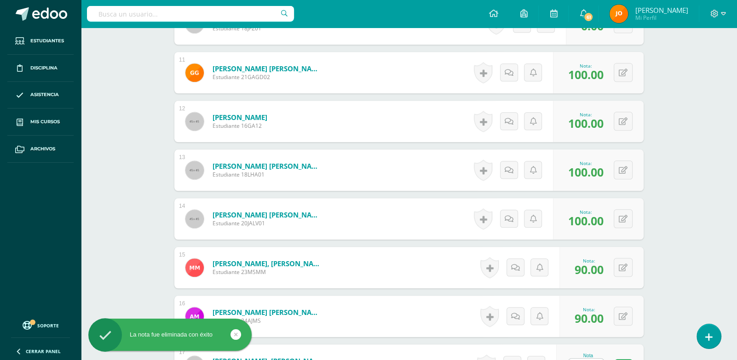
scroll to position [881, 0]
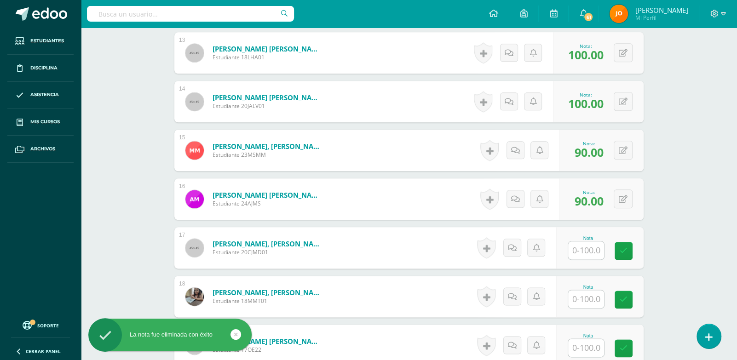
click at [594, 243] on input "text" at bounding box center [586, 250] width 36 height 18
paste input "100"
type input "100"
paste input "100"
type input "100"
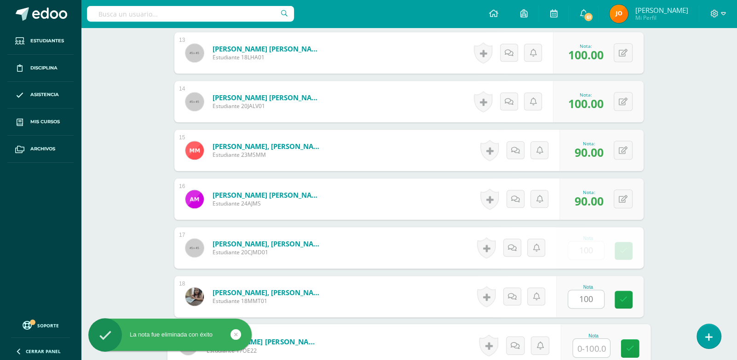
paste input "100"
type input "100"
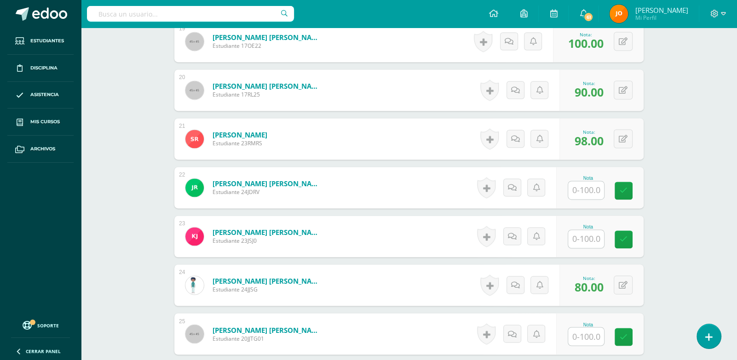
scroll to position [1186, 0]
click at [586, 189] on input "text" at bounding box center [591, 190] width 37 height 18
paste input "100"
type input "100"
paste input "100"
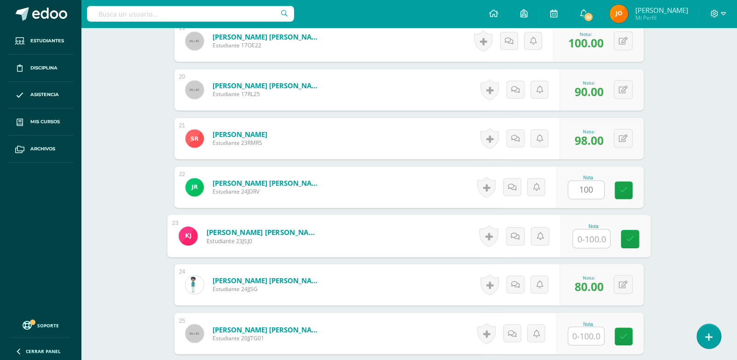
type input "100"
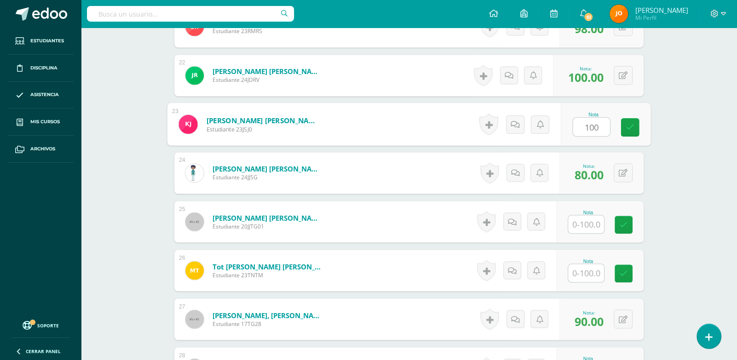
scroll to position [1297, 0]
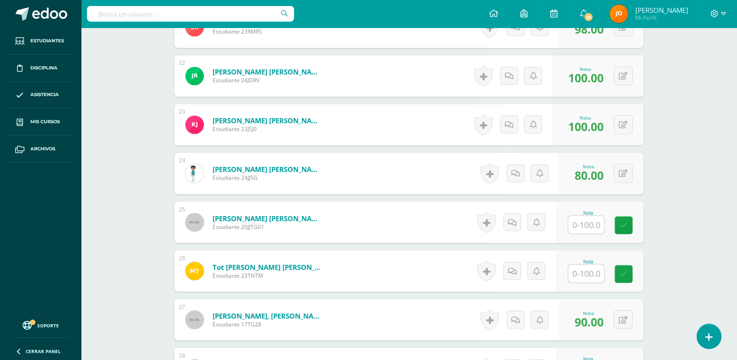
click at [584, 237] on div "Nota" at bounding box center [599, 221] width 87 height 41
click at [588, 228] on input "text" at bounding box center [591, 225] width 37 height 18
paste input "100"
type input "100"
paste input "100"
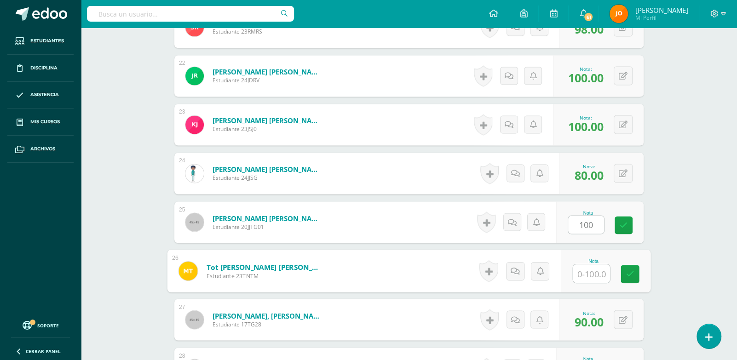
type input "100"
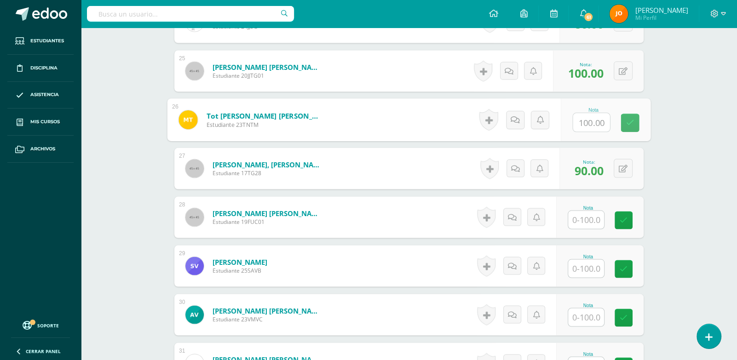
scroll to position [1448, 0]
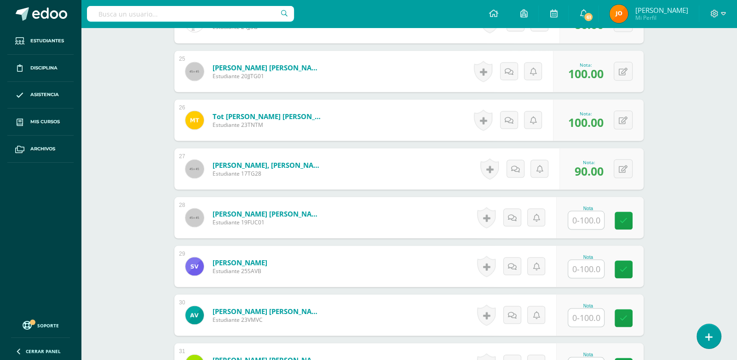
click at [588, 221] on input "text" at bounding box center [586, 220] width 36 height 18
paste input "100"
type input "100"
paste input "100"
type input "100"
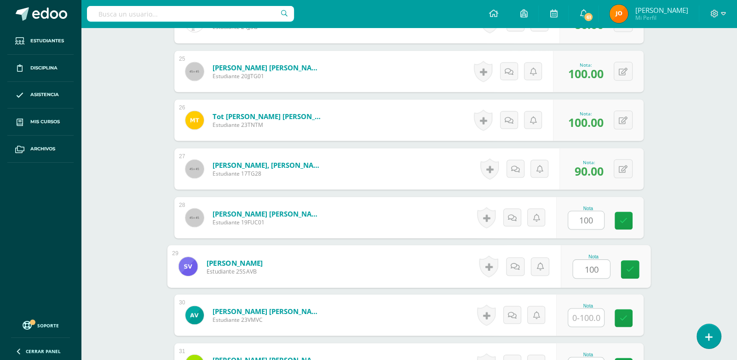
paste input "100"
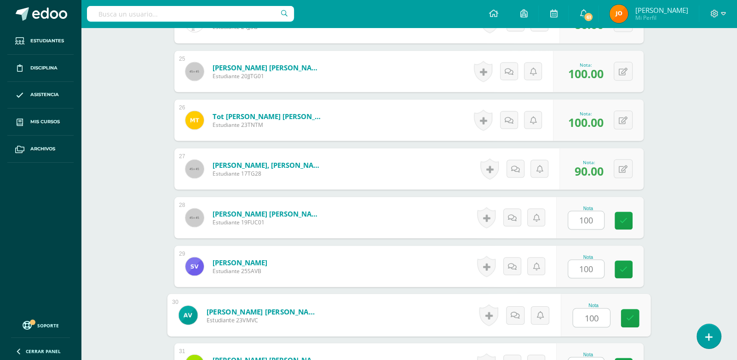
type input "100"
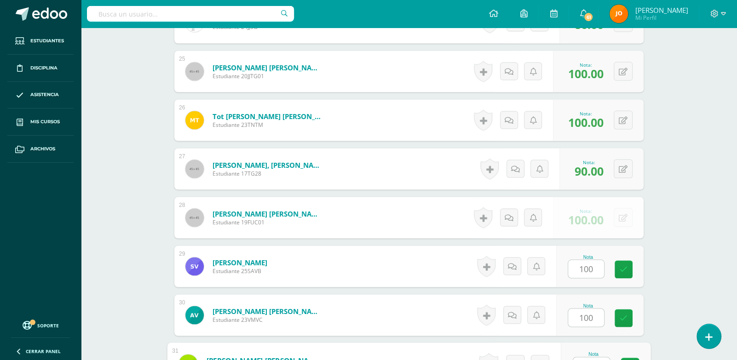
scroll to position [1462, 0]
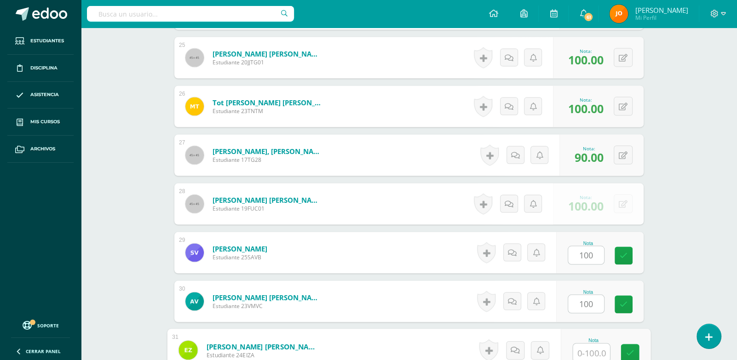
paste input "100"
type input "0"
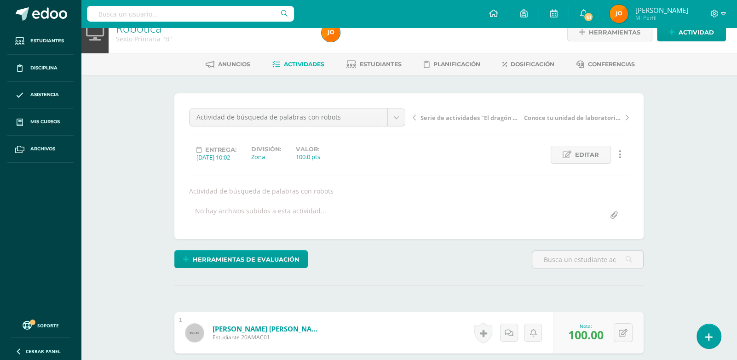
scroll to position [0, 0]
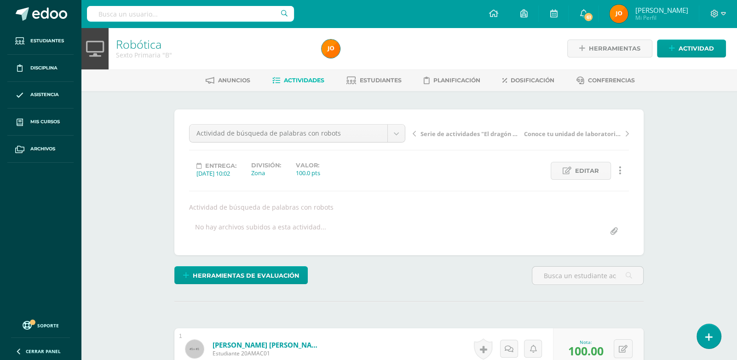
click at [298, 74] on link "Actividades" at bounding box center [298, 80] width 52 height 15
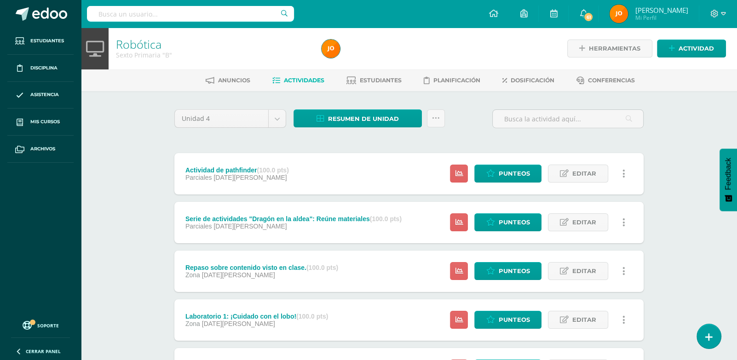
click at [131, 169] on div "Robótica Sexto Primaria "B" Herramientas Detalle de asistencias Actividad Anunc…" at bounding box center [409, 337] width 656 height 618
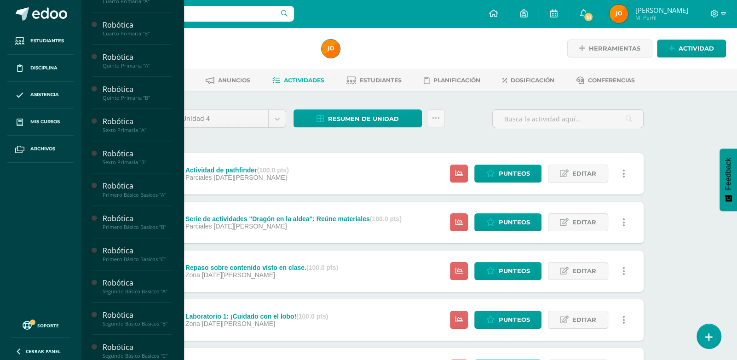
scroll to position [470, 0]
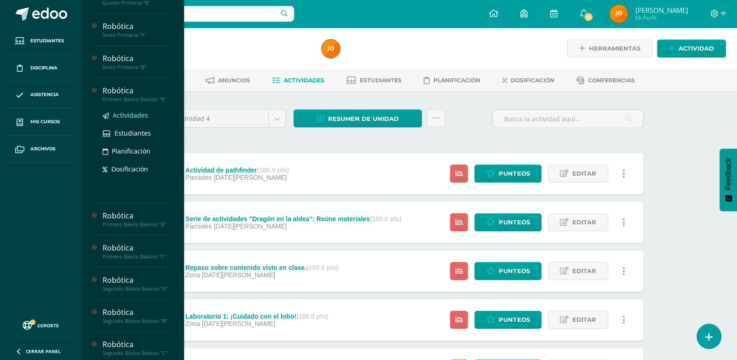
click at [137, 120] on div "Actividades Estudiantes Planificación Dosificación" at bounding box center [138, 149] width 70 height 93
click at [132, 120] on span "Actividades" at bounding box center [130, 115] width 35 height 9
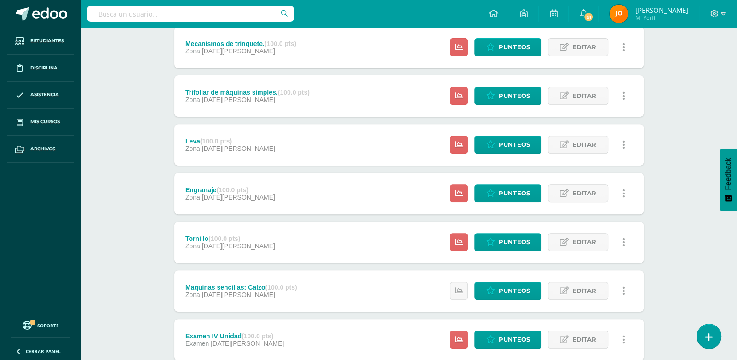
scroll to position [331, 0]
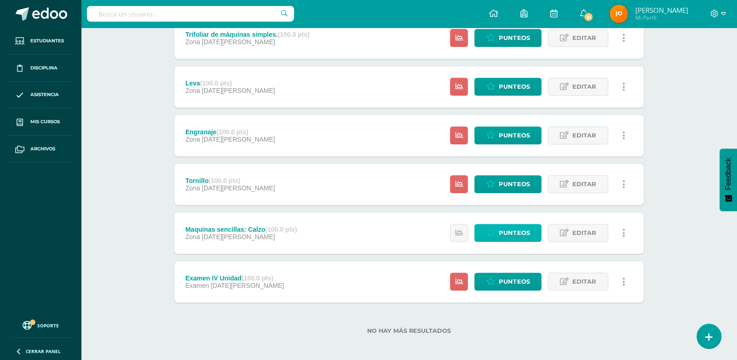
click at [494, 229] on icon at bounding box center [490, 233] width 9 height 8
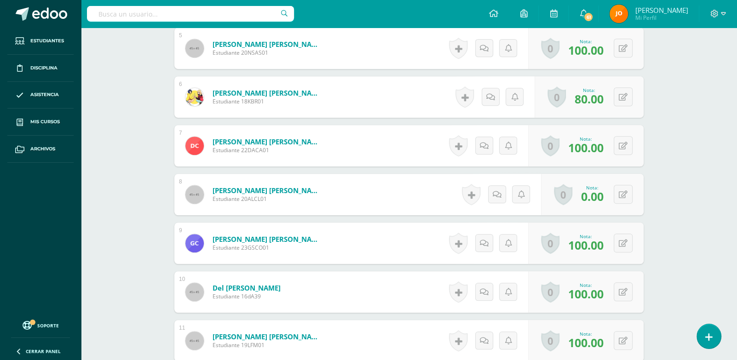
scroll to position [497, 0]
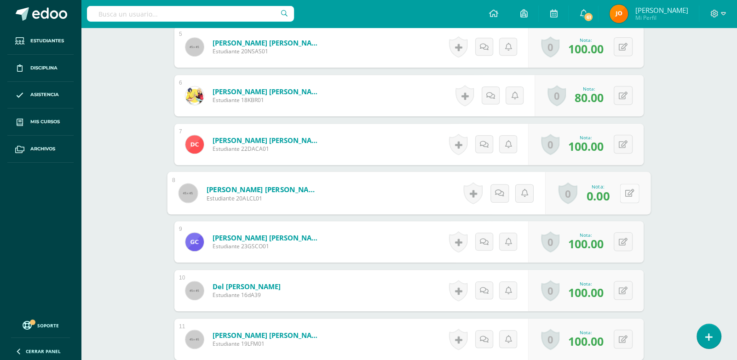
click at [614, 192] on div "0 [GEOGRAPHIC_DATA] Logros obtenidos Aún no hay logros agregados Nota: 0.00" at bounding box center [597, 193] width 105 height 43
click at [625, 189] on icon at bounding box center [629, 193] width 9 height 8
type input "100"
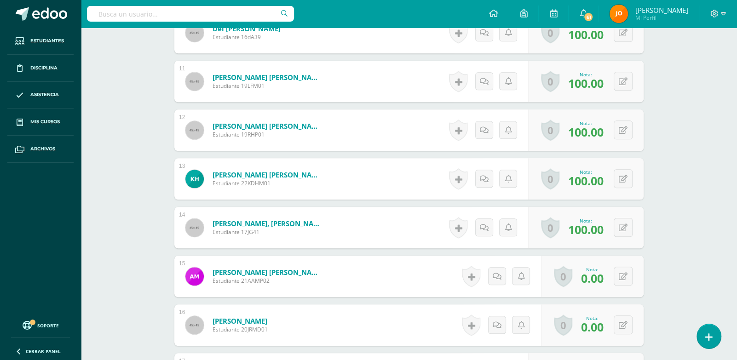
scroll to position [844, 0]
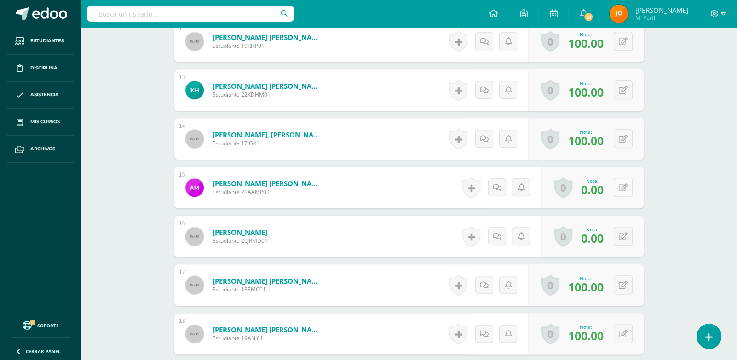
click at [625, 184] on icon at bounding box center [623, 188] width 9 height 8
type input "90"
click at [617, 237] on div "0 Logros Logros obtenidos Aún no hay logros agregados Nota: 0.00" at bounding box center [597, 236] width 105 height 43
click at [642, 228] on div "0 Logros Logros obtenidos Aún no hay logros agregados Nota: 0.00" at bounding box center [597, 236] width 105 height 43
click at [633, 231] on div "0 Logros Logros obtenidos Aún no hay logros agregados Nota: 0.00" at bounding box center [592, 236] width 103 height 41
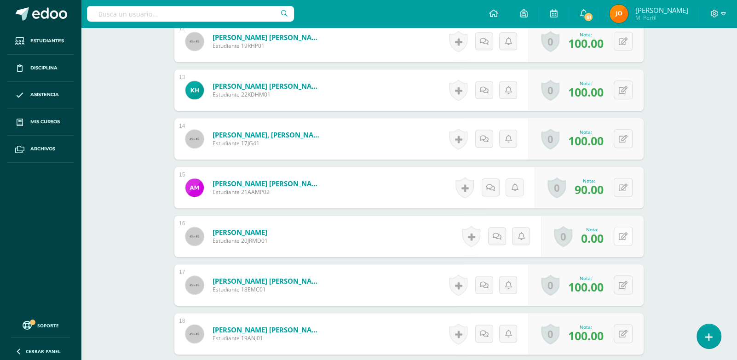
click at [630, 233] on button at bounding box center [623, 236] width 19 height 19
type input "90"
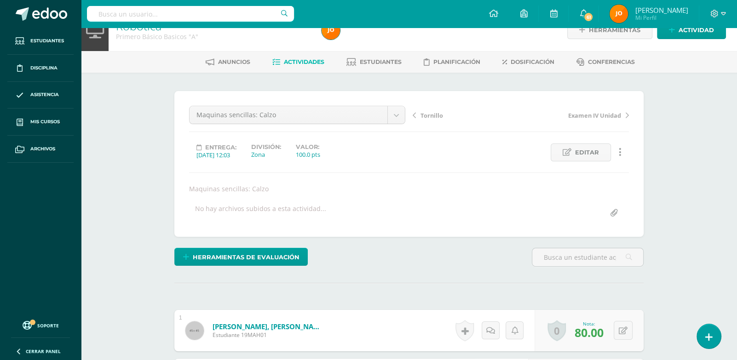
scroll to position [0, 0]
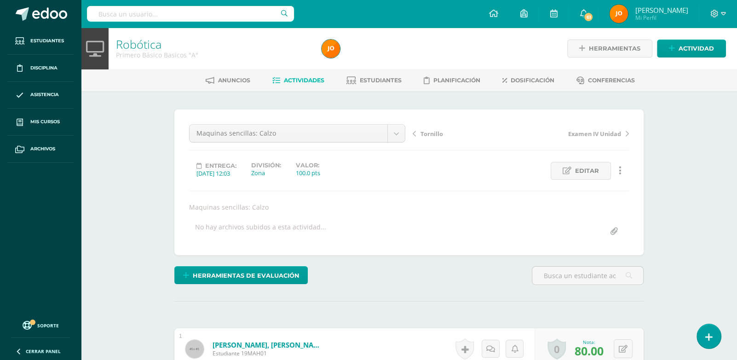
click at [307, 77] on span "Actividades" at bounding box center [304, 80] width 40 height 7
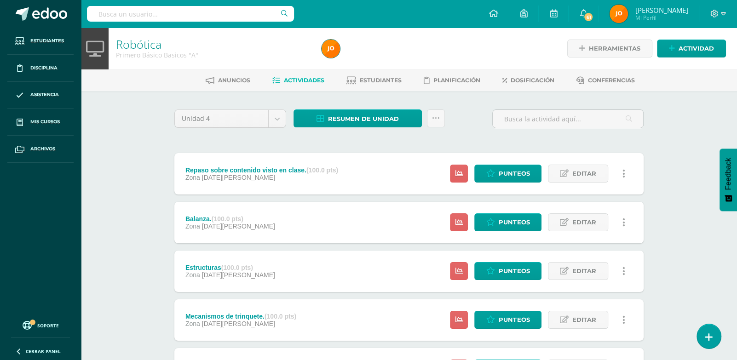
scroll to position [331, 0]
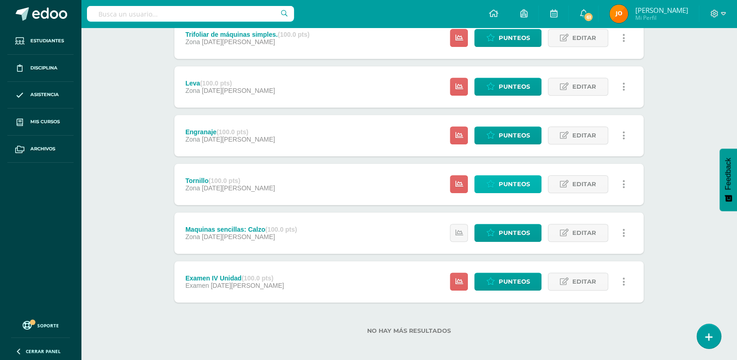
click at [493, 180] on icon at bounding box center [490, 184] width 9 height 8
